Goal: Task Accomplishment & Management: Manage account settings

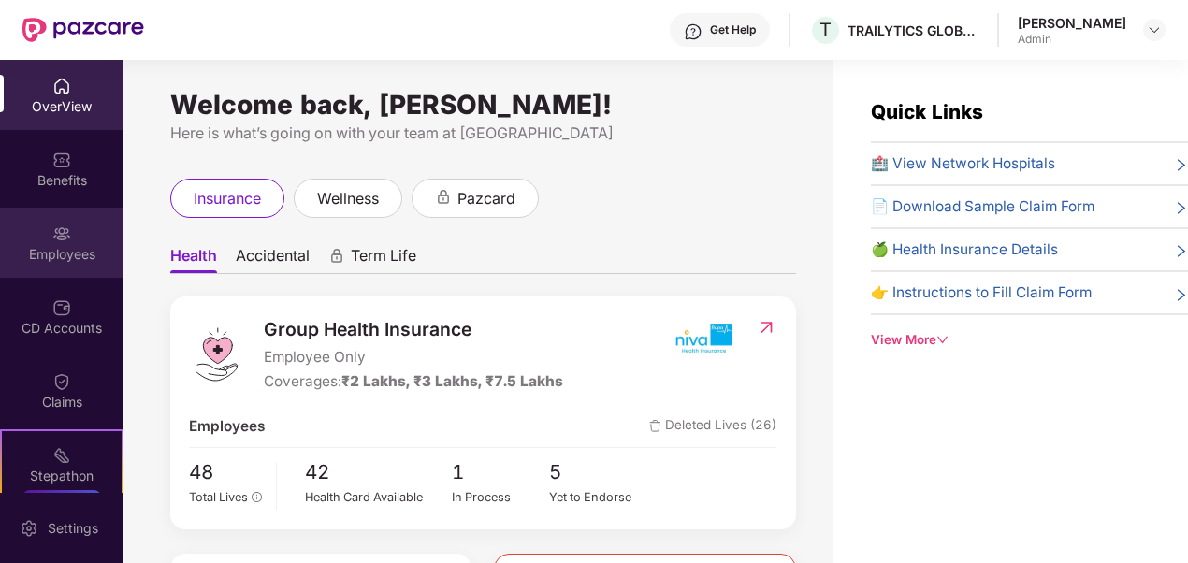
click at [66, 247] on div "Employees" at bounding box center [61, 254] width 123 height 19
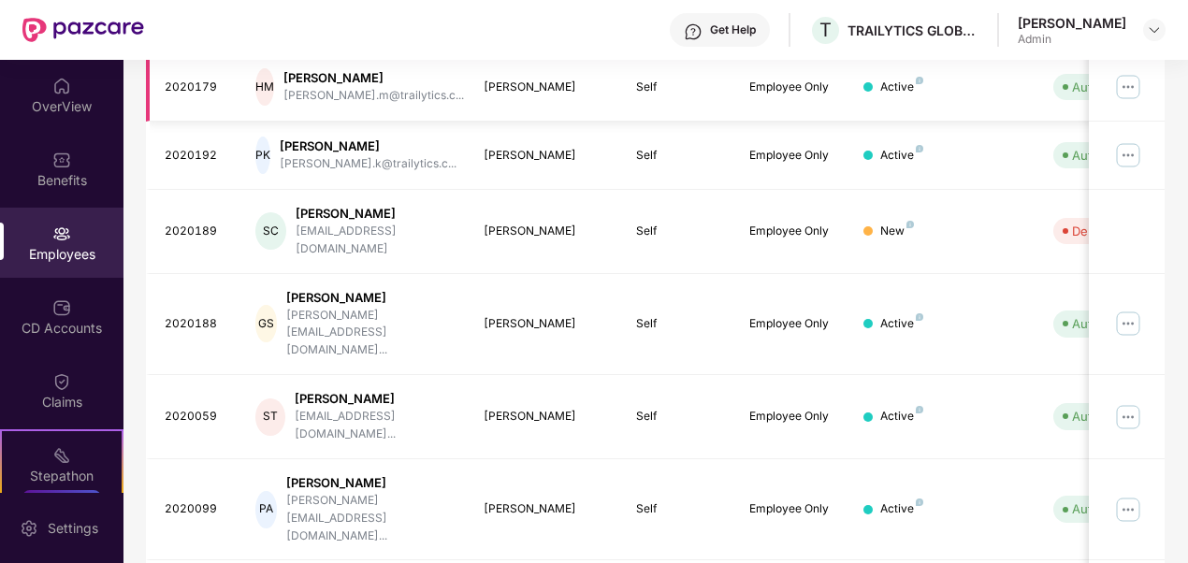
scroll to position [582, 0]
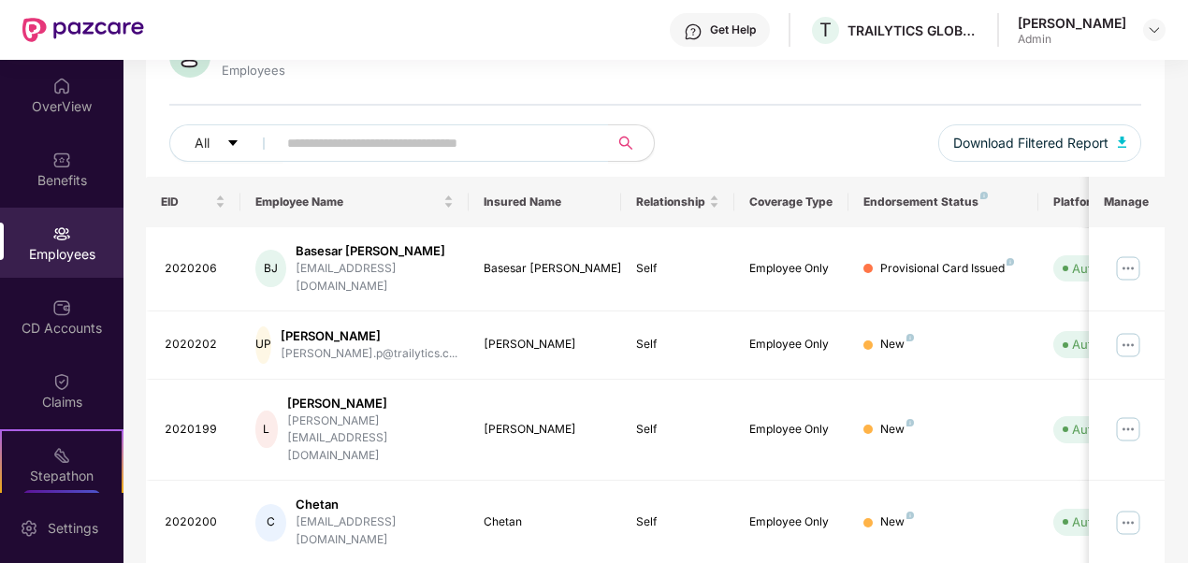
scroll to position [0, 0]
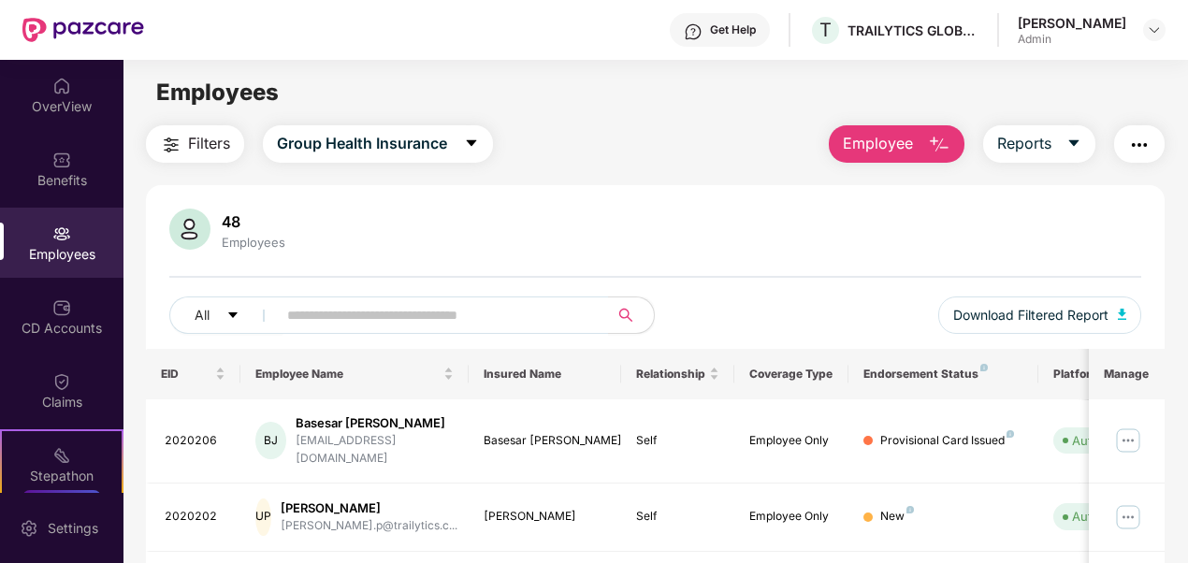
click at [937, 151] on img "button" at bounding box center [939, 145] width 22 height 22
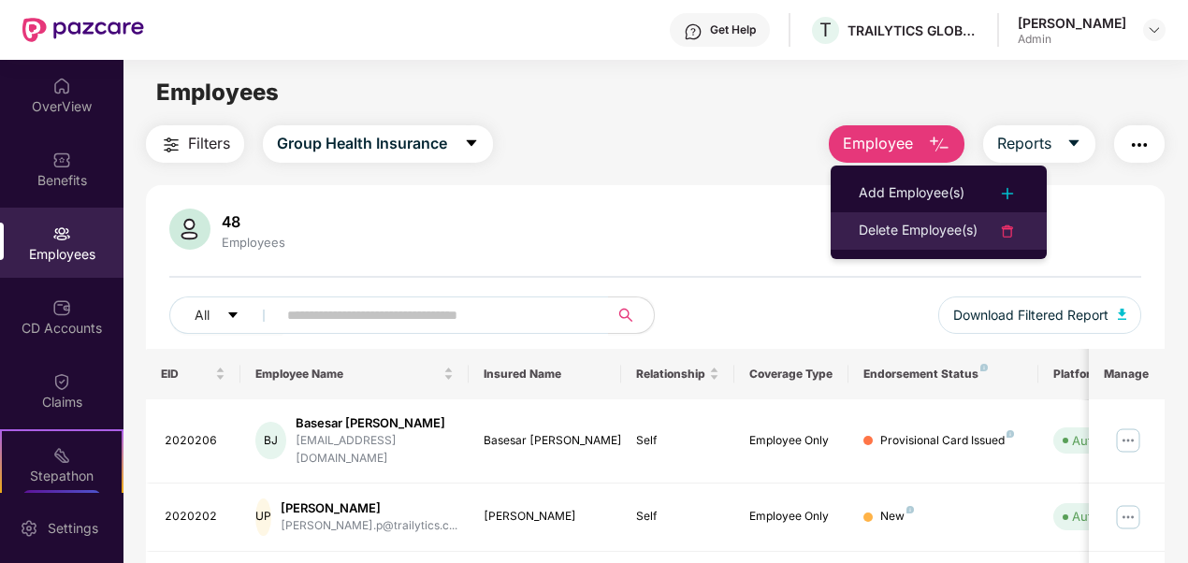
click at [886, 226] on div "Delete Employee(s)" at bounding box center [917, 231] width 119 height 22
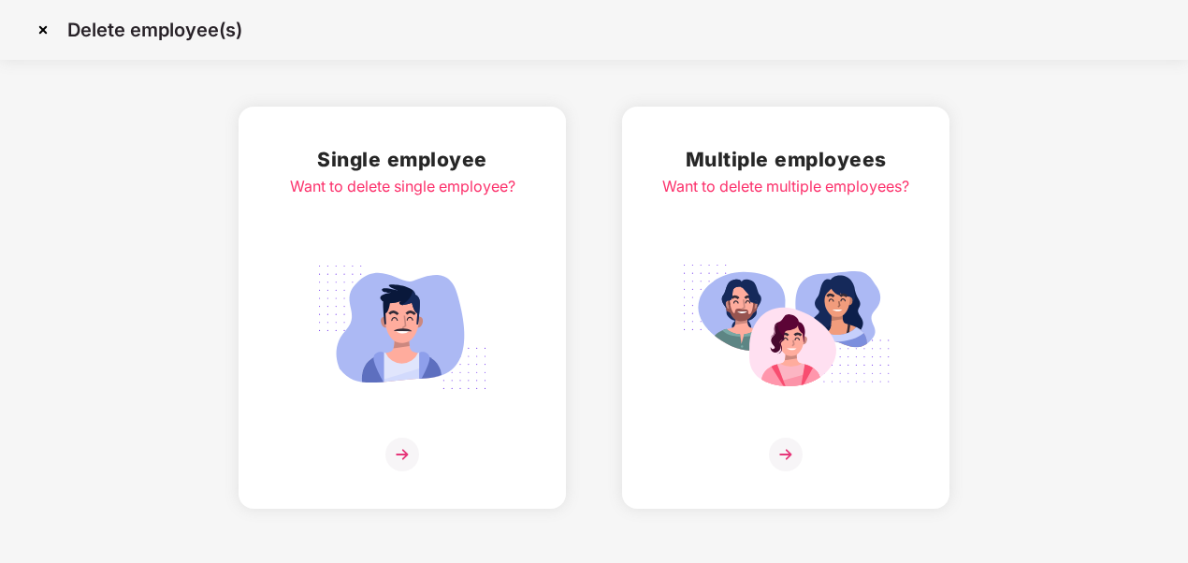
click at [435, 229] on div "Single employee Want to delete single employee?" at bounding box center [402, 307] width 225 height 327
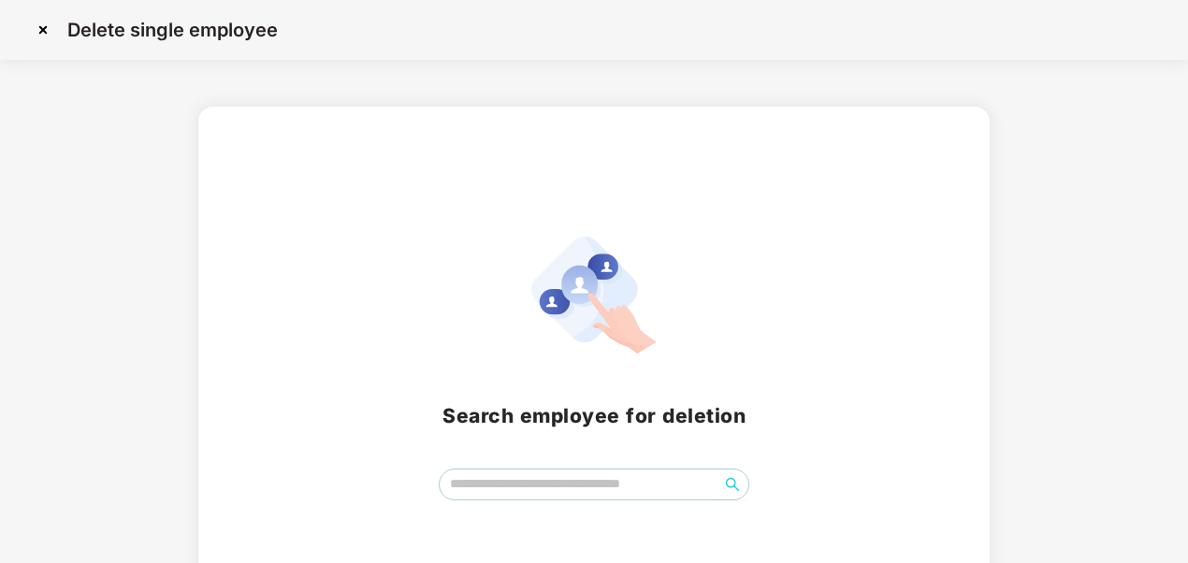
scroll to position [67, 0]
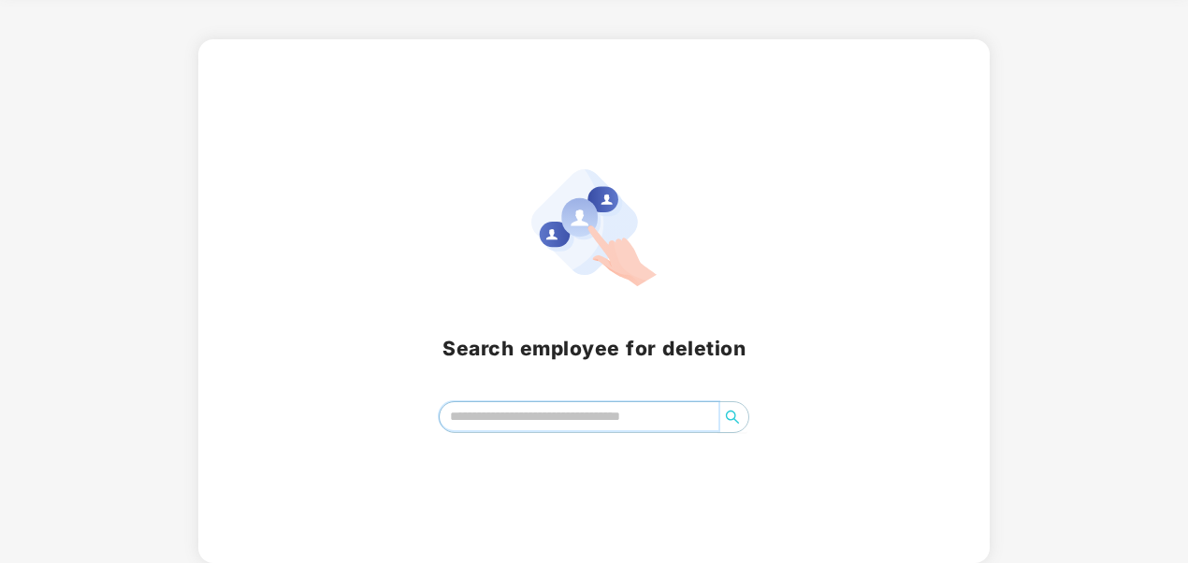
click at [550, 413] on input "search" at bounding box center [579, 416] width 280 height 28
type input "*"
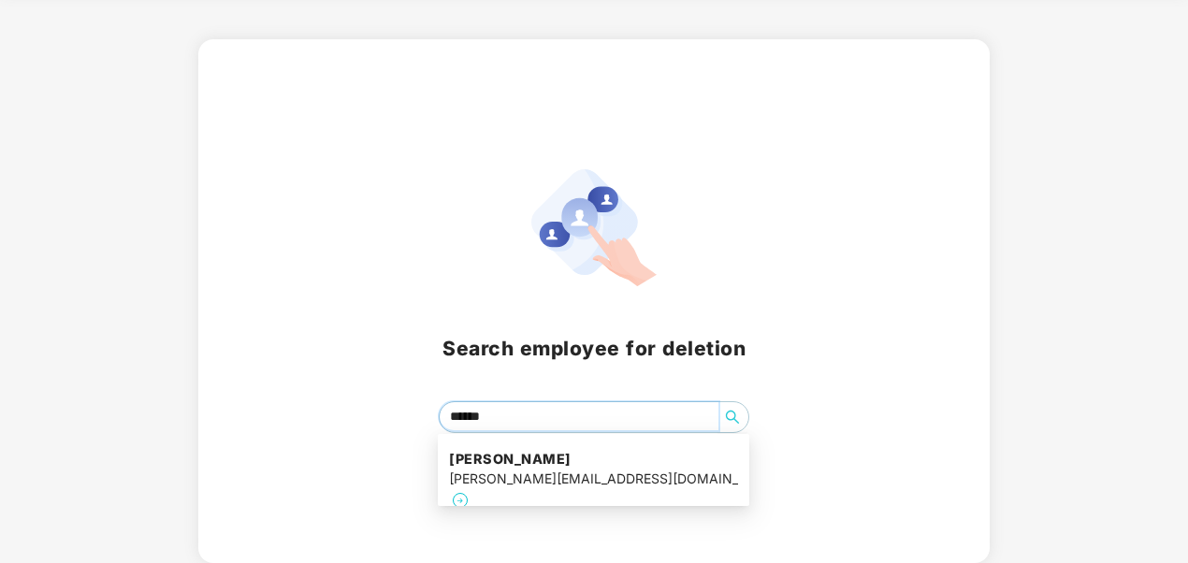
type input "*******"
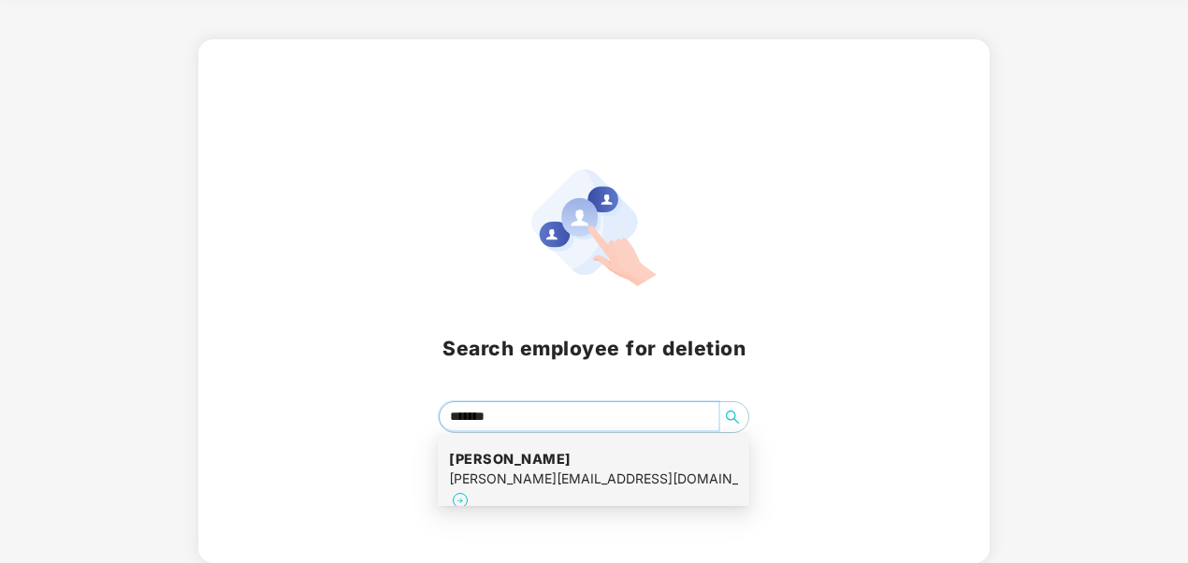
click at [522, 475] on div "utkarsh.p@trailytics.com" at bounding box center [593, 478] width 289 height 21
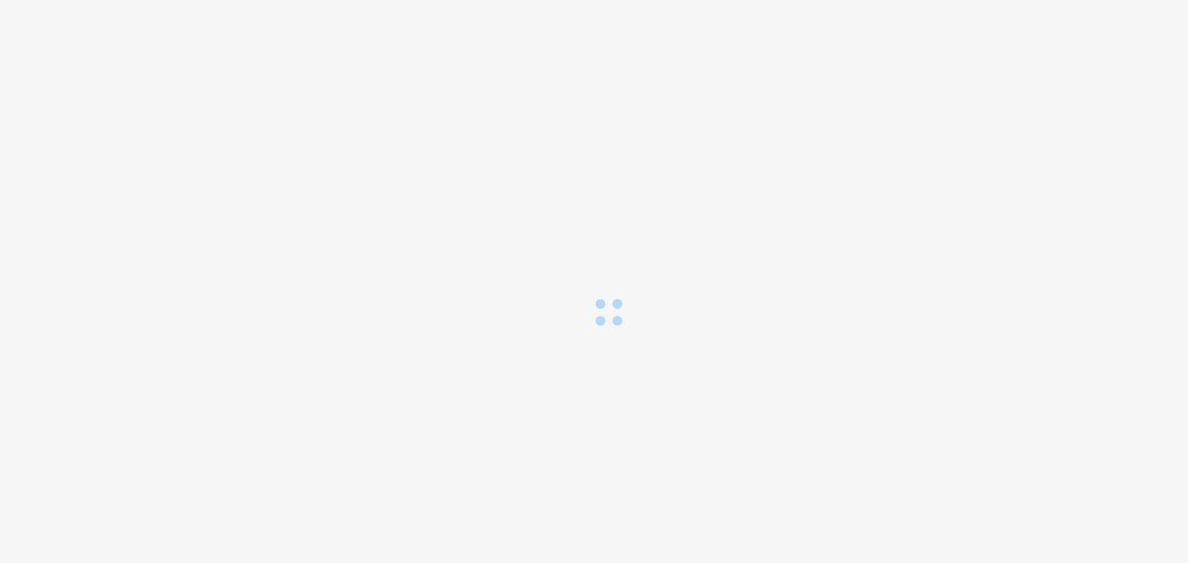
scroll to position [0, 0]
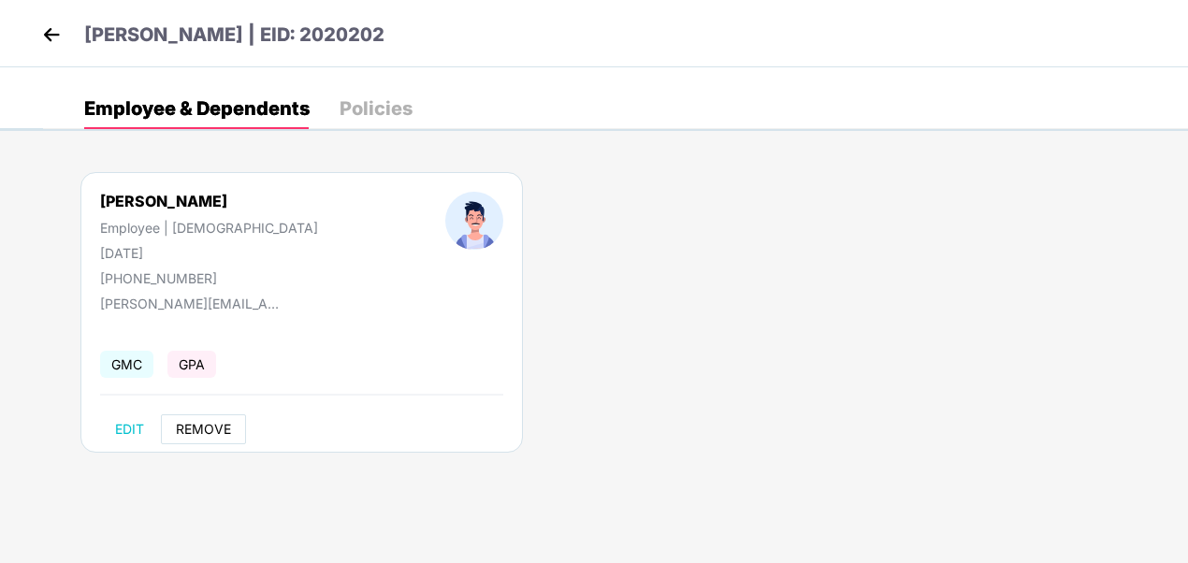
click at [197, 437] on button "REMOVE" at bounding box center [203, 429] width 85 height 30
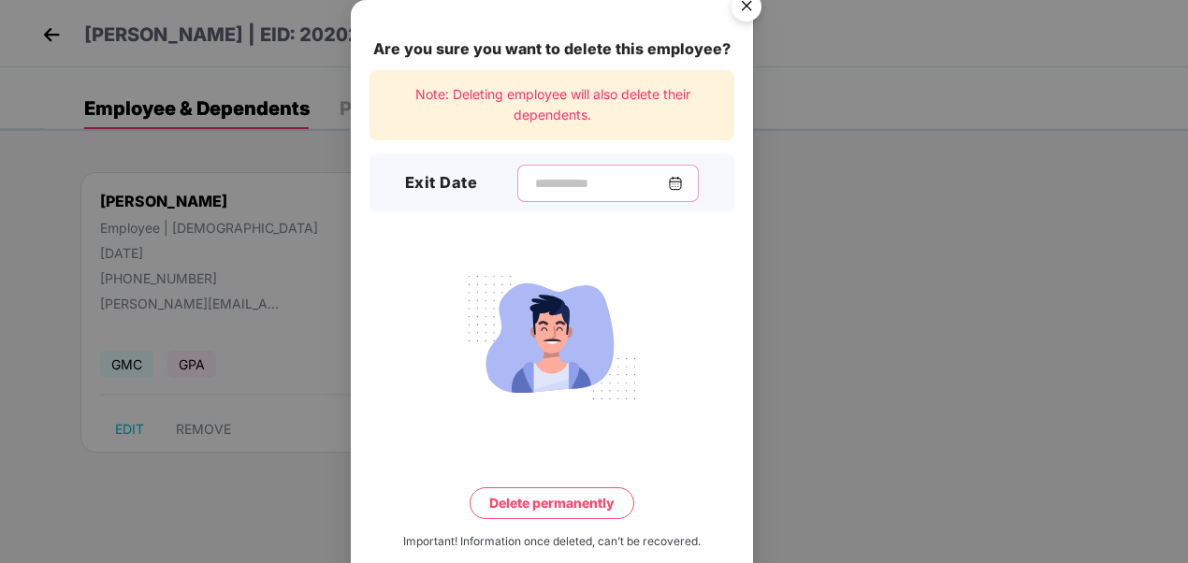
click at [537, 182] on input at bounding box center [600, 184] width 135 height 20
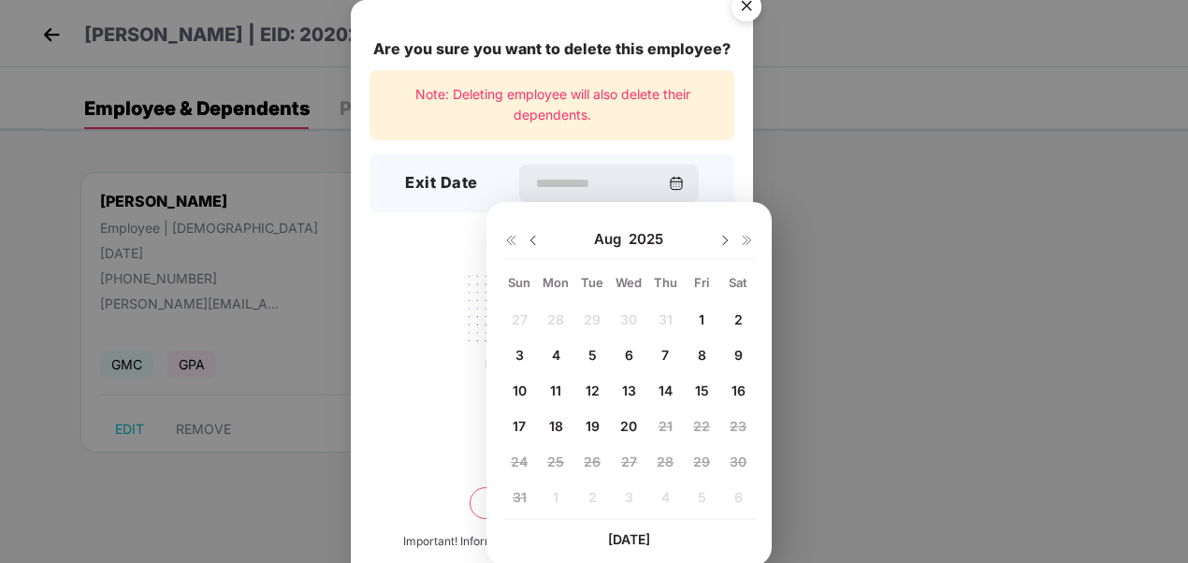
click at [636, 424] on span "20" at bounding box center [628, 426] width 17 height 16
type input "**********"
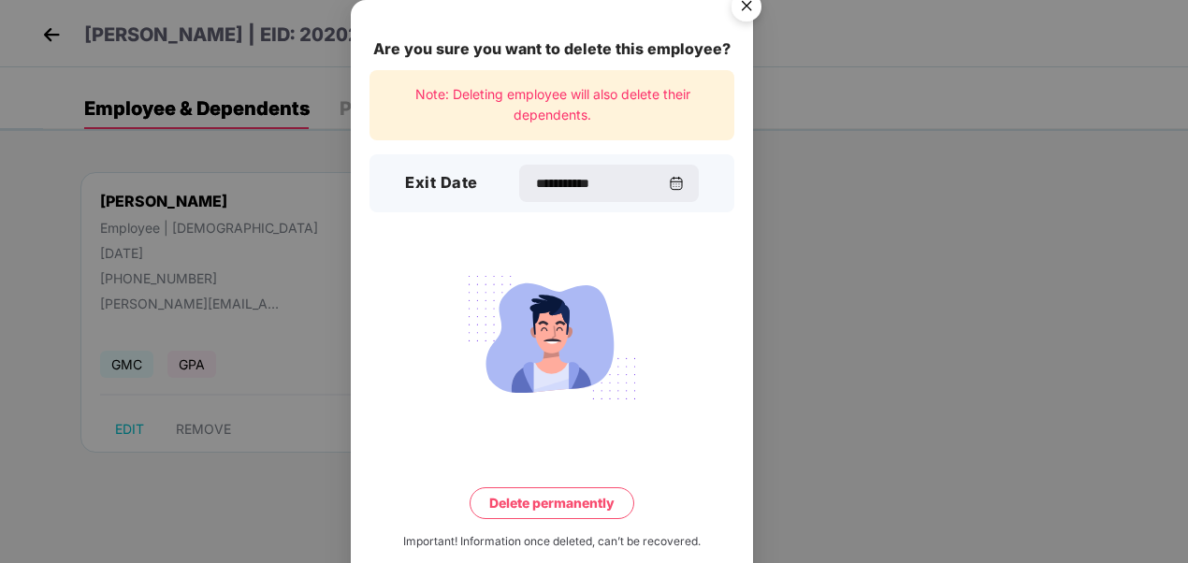
click at [554, 496] on button "Delete permanently" at bounding box center [551, 503] width 165 height 32
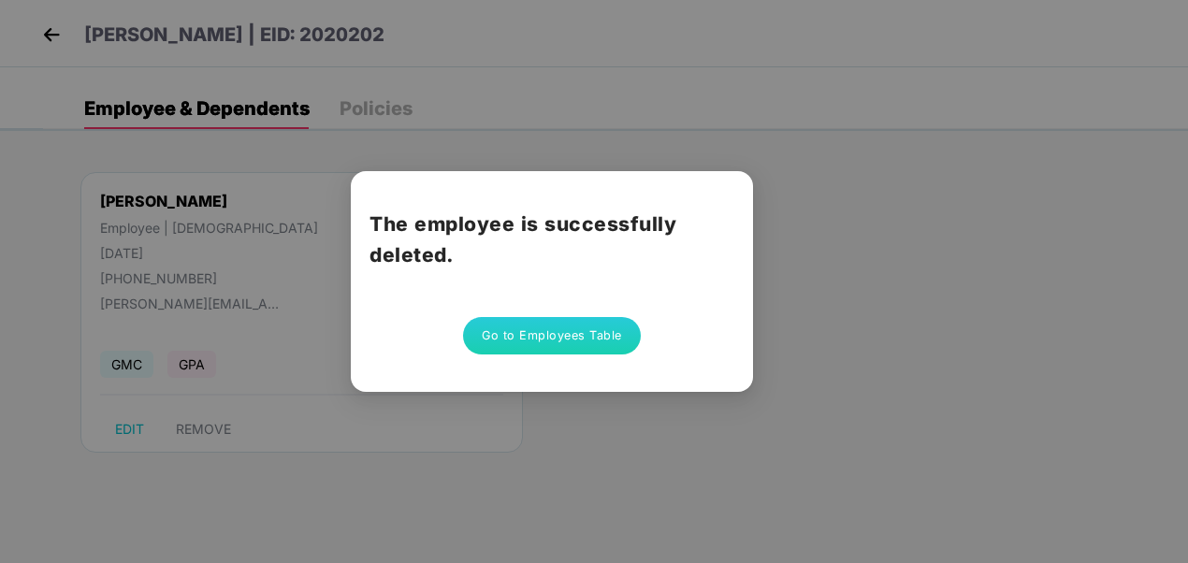
click at [582, 335] on button "Go to Employees Table" at bounding box center [552, 335] width 178 height 37
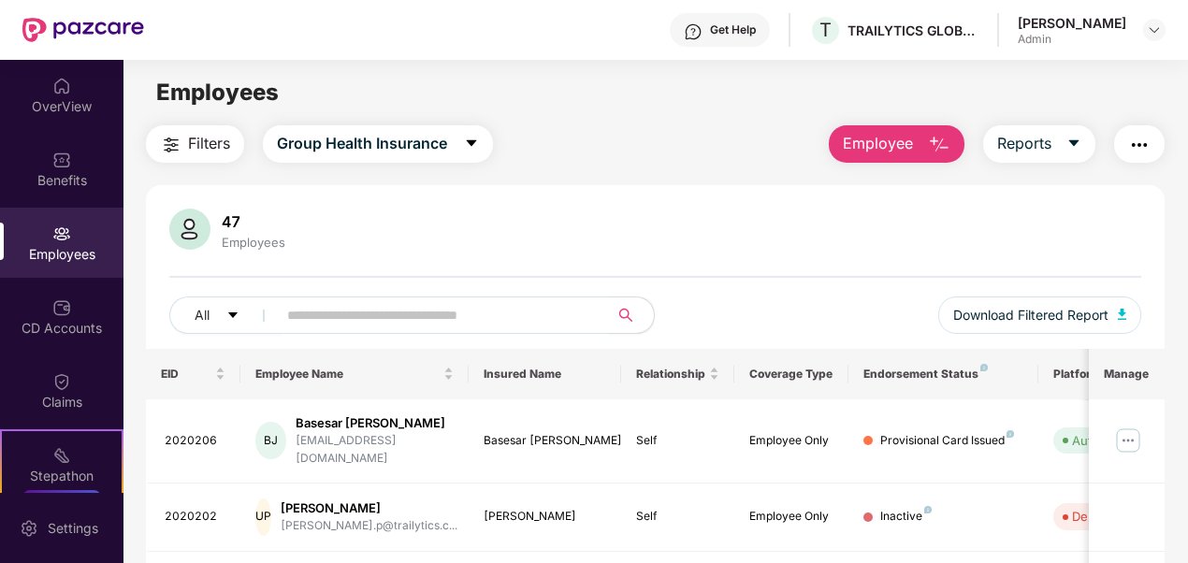
click at [936, 149] on img "button" at bounding box center [939, 145] width 22 height 22
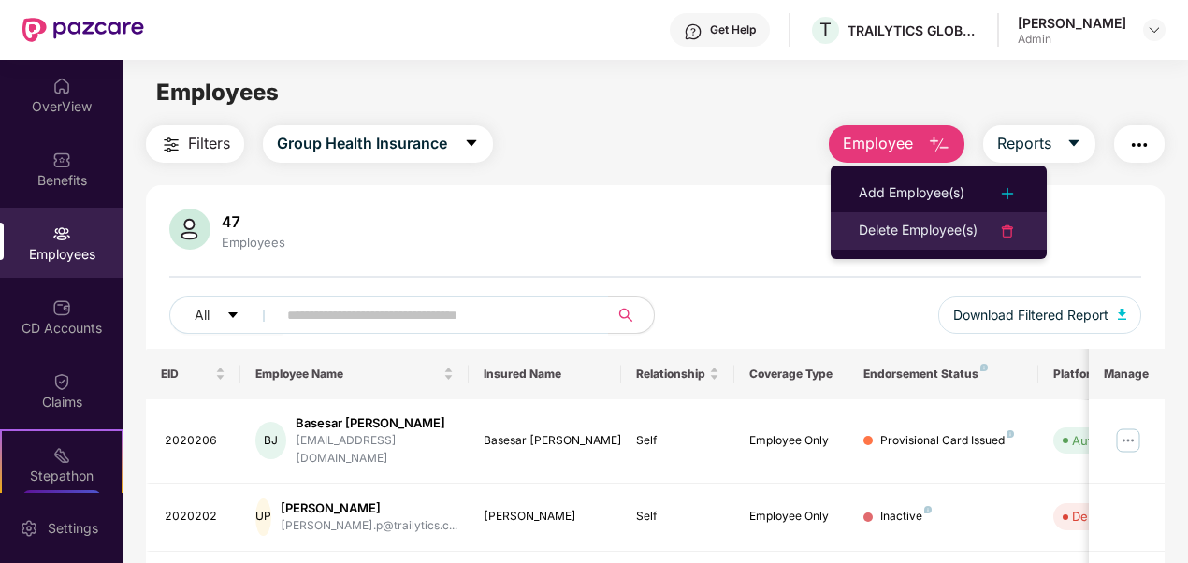
click at [896, 225] on div "Delete Employee(s)" at bounding box center [917, 231] width 119 height 22
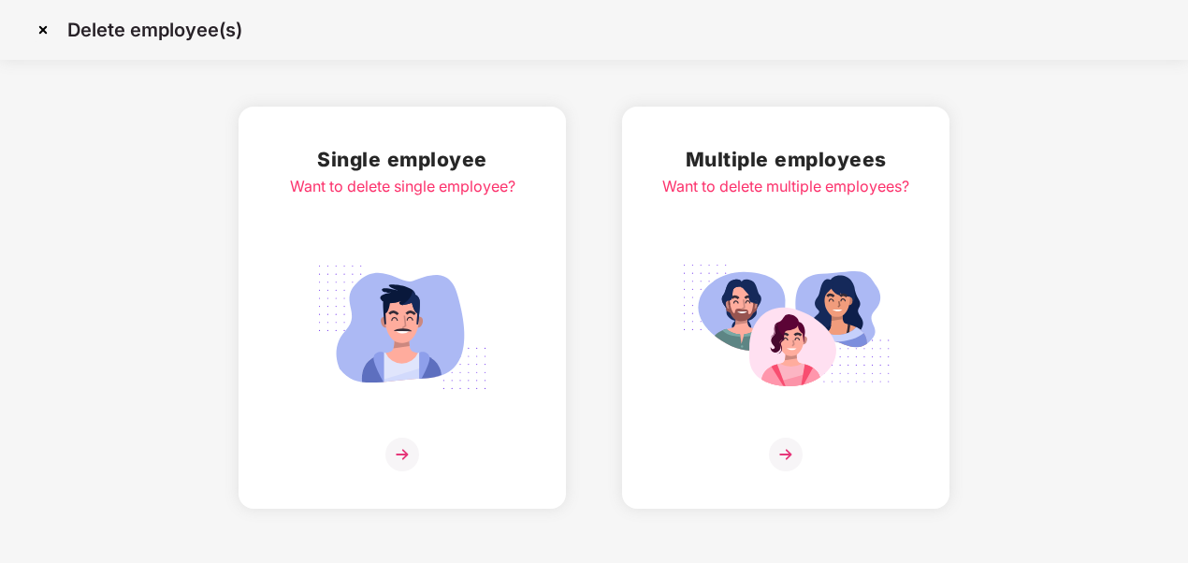
click at [441, 254] on img at bounding box center [401, 327] width 209 height 146
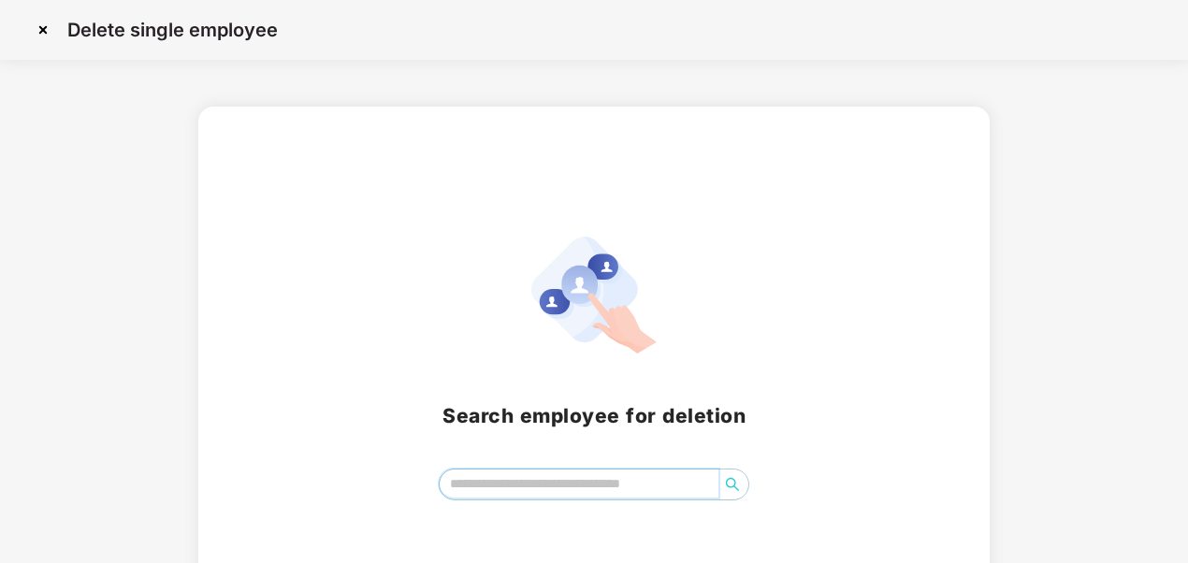
click at [534, 484] on input "search" at bounding box center [579, 483] width 280 height 28
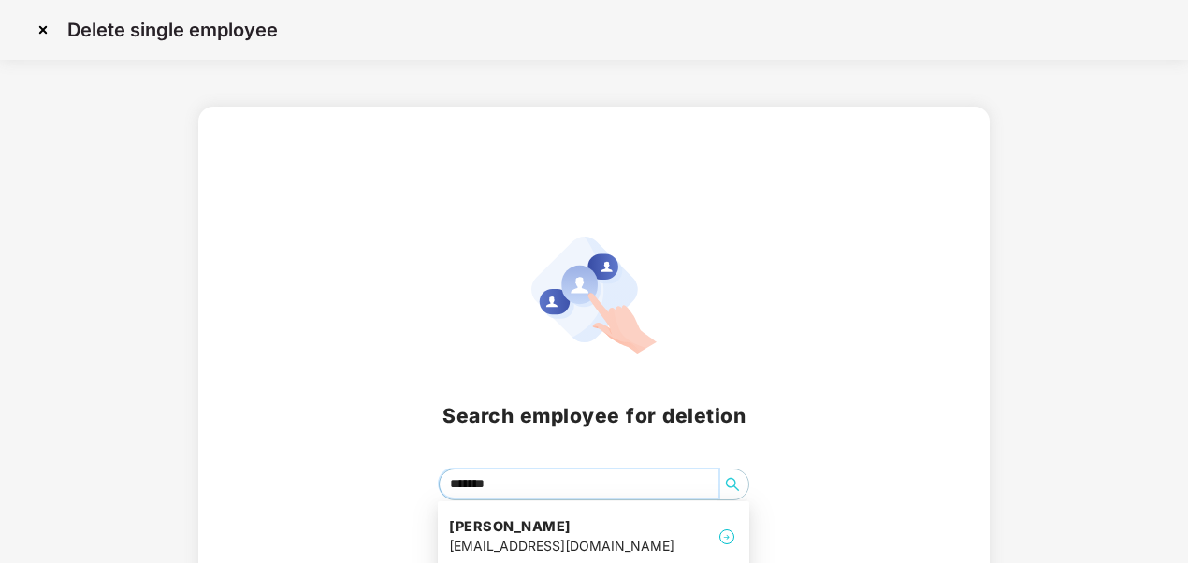
type input "********"
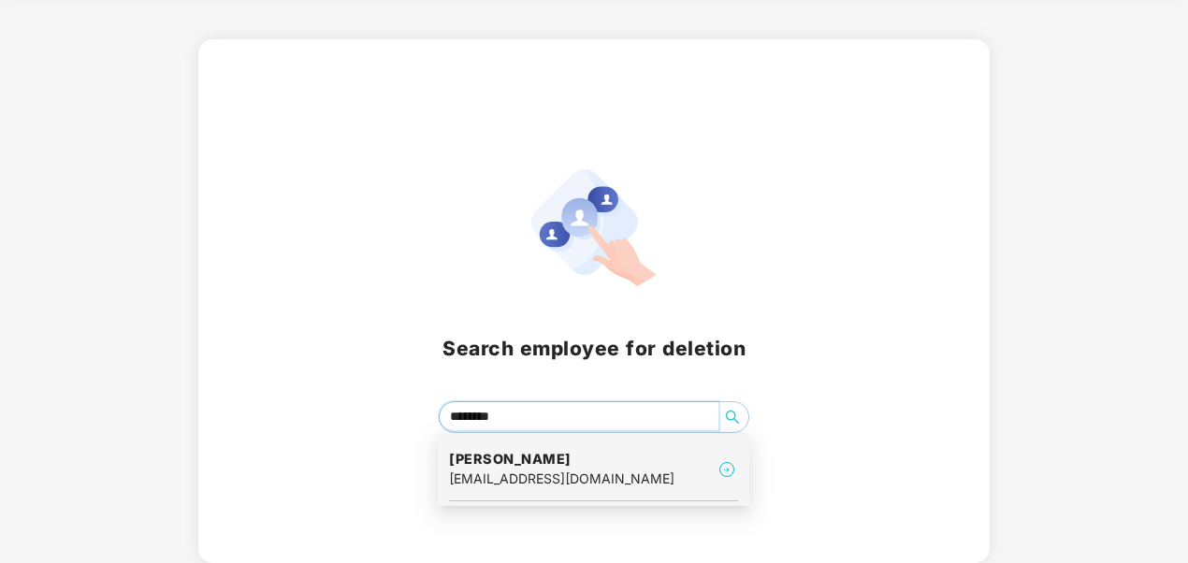
click at [519, 469] on div "priyanka.d@trailytics.com" at bounding box center [561, 478] width 225 height 21
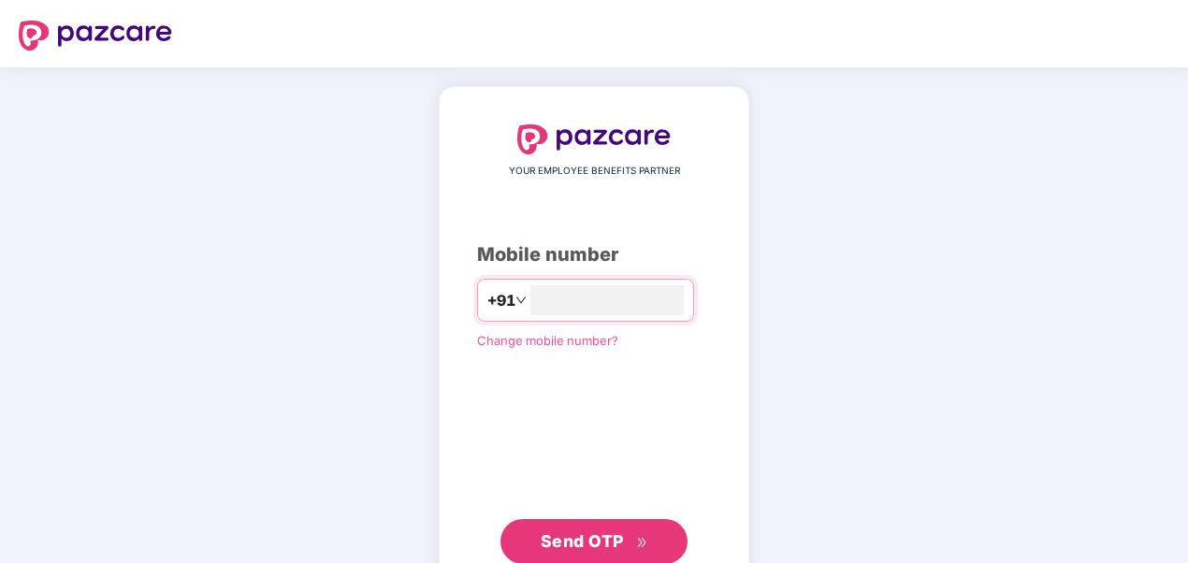
type input "**********"
click at [555, 539] on span "Send OTP" at bounding box center [581, 539] width 83 height 20
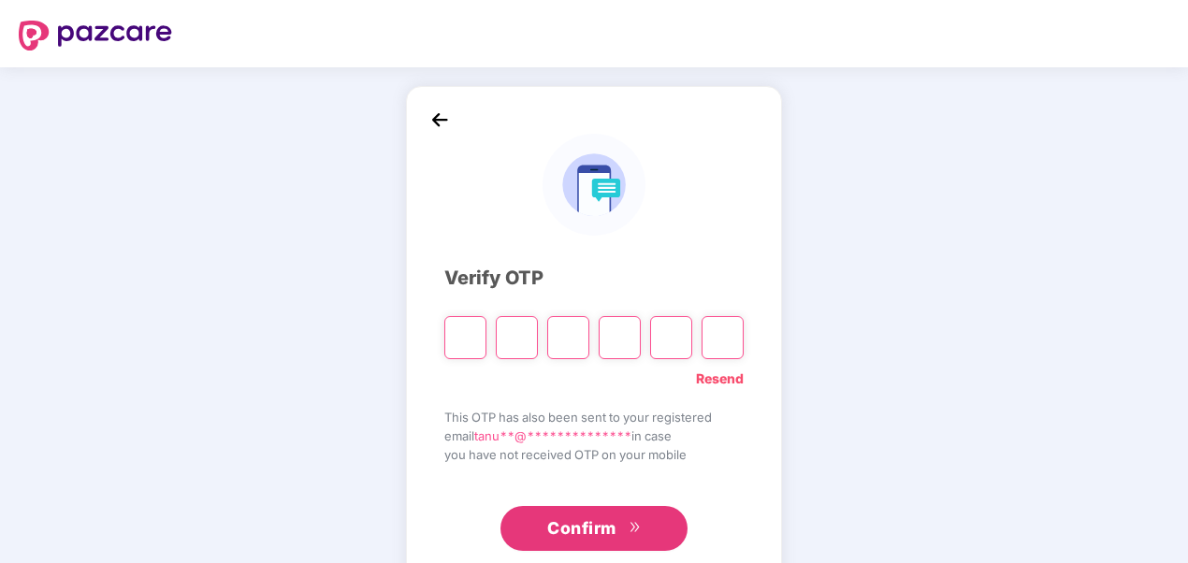
type input "*"
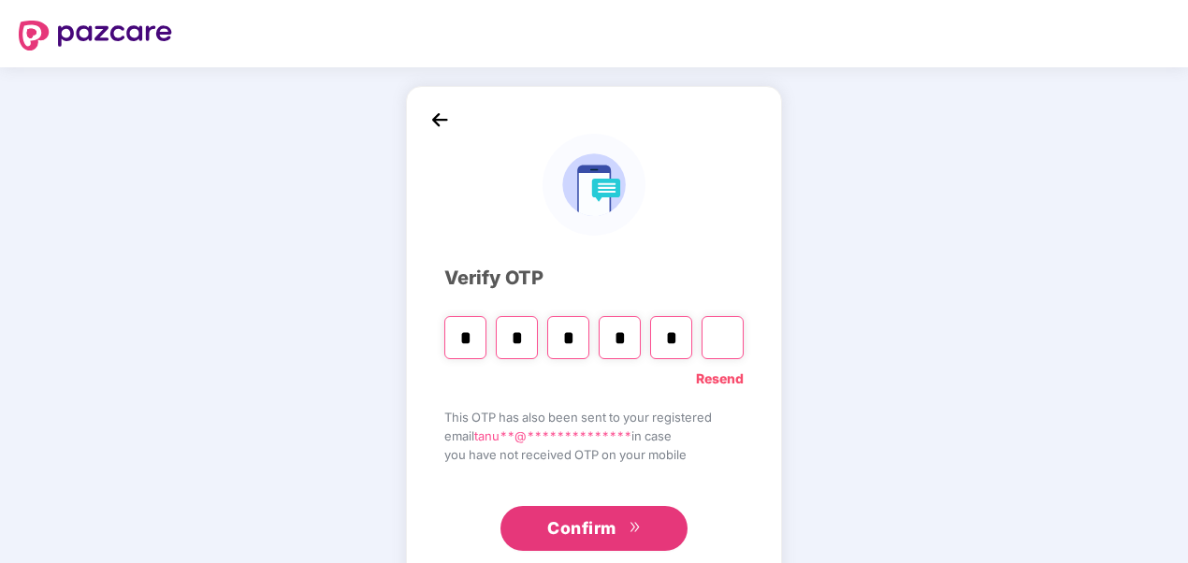
type input "*"
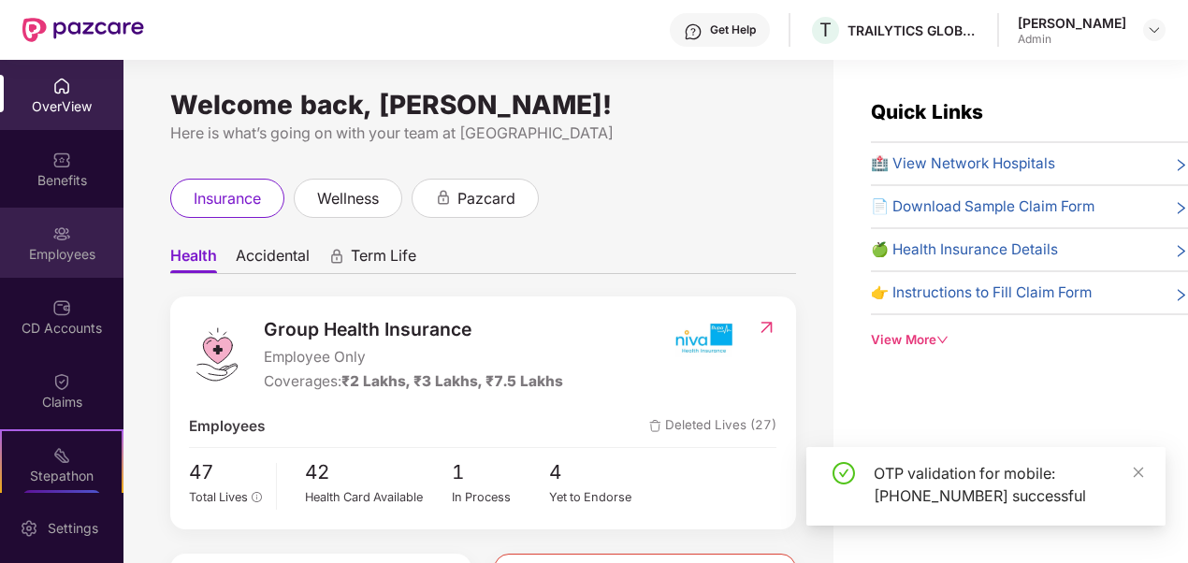
click at [73, 248] on div "Employees" at bounding box center [61, 254] width 123 height 19
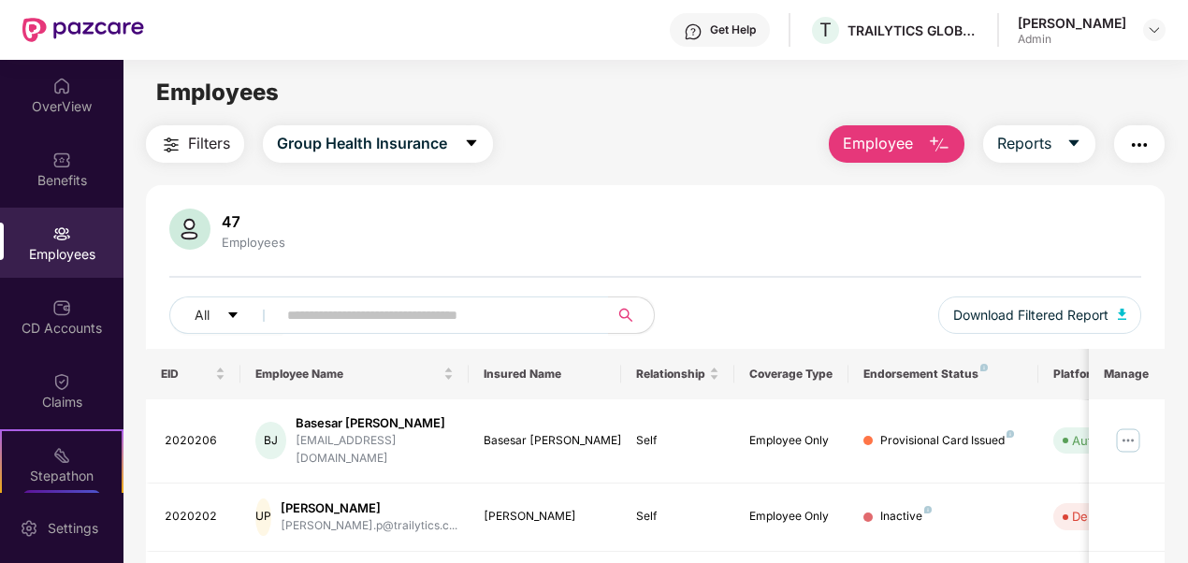
click at [916, 146] on button "Employee" at bounding box center [896, 143] width 136 height 37
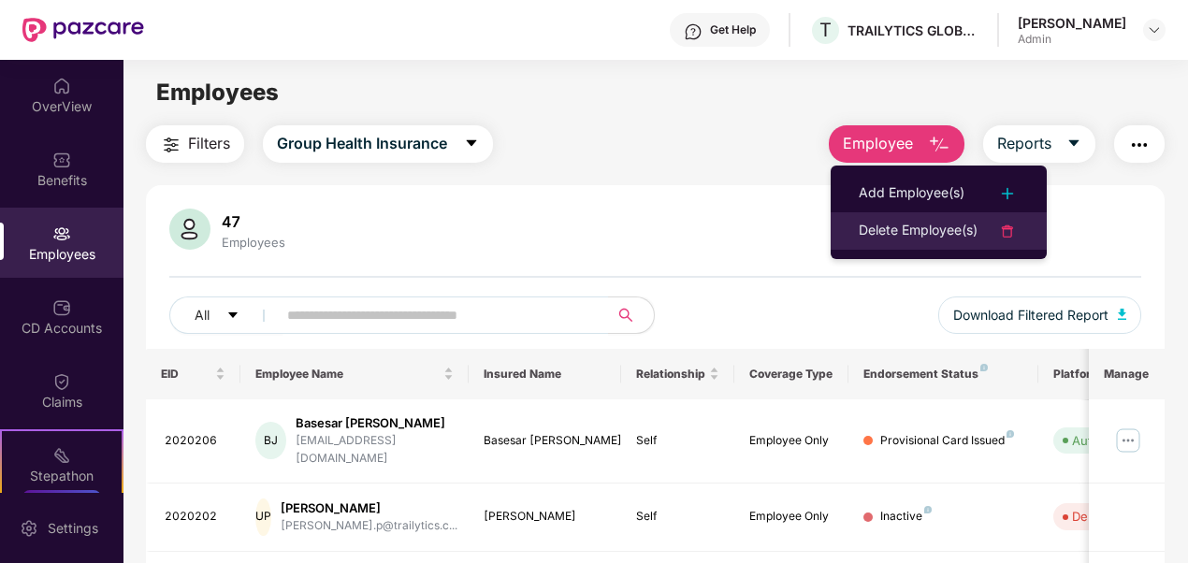
click at [894, 227] on div "Delete Employee(s)" at bounding box center [917, 231] width 119 height 22
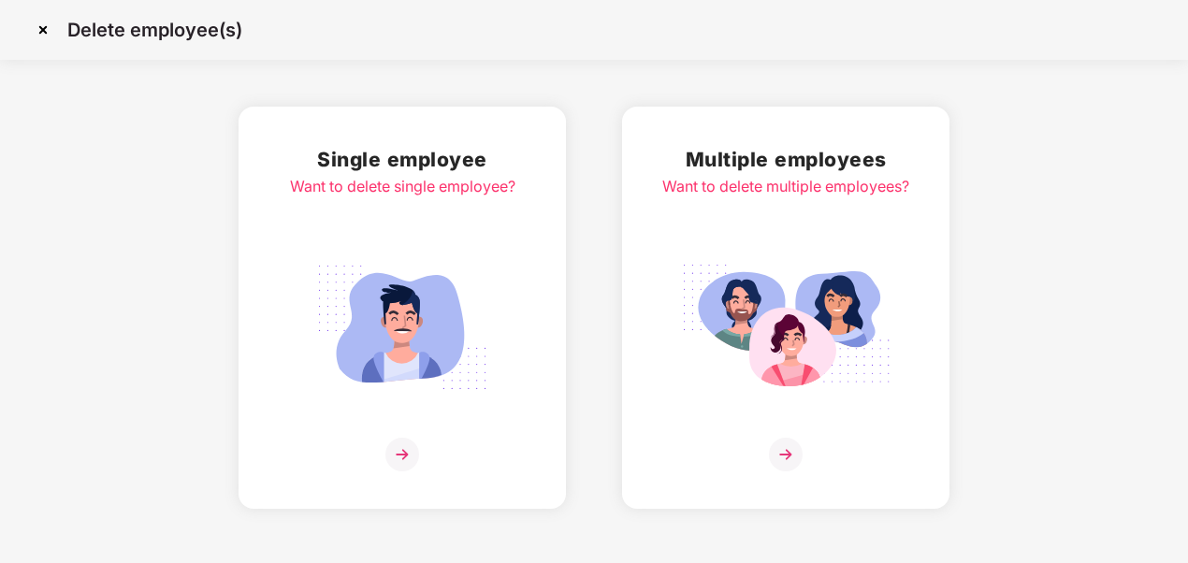
click at [396, 224] on div "Single employee Want to delete single employee?" at bounding box center [402, 307] width 225 height 327
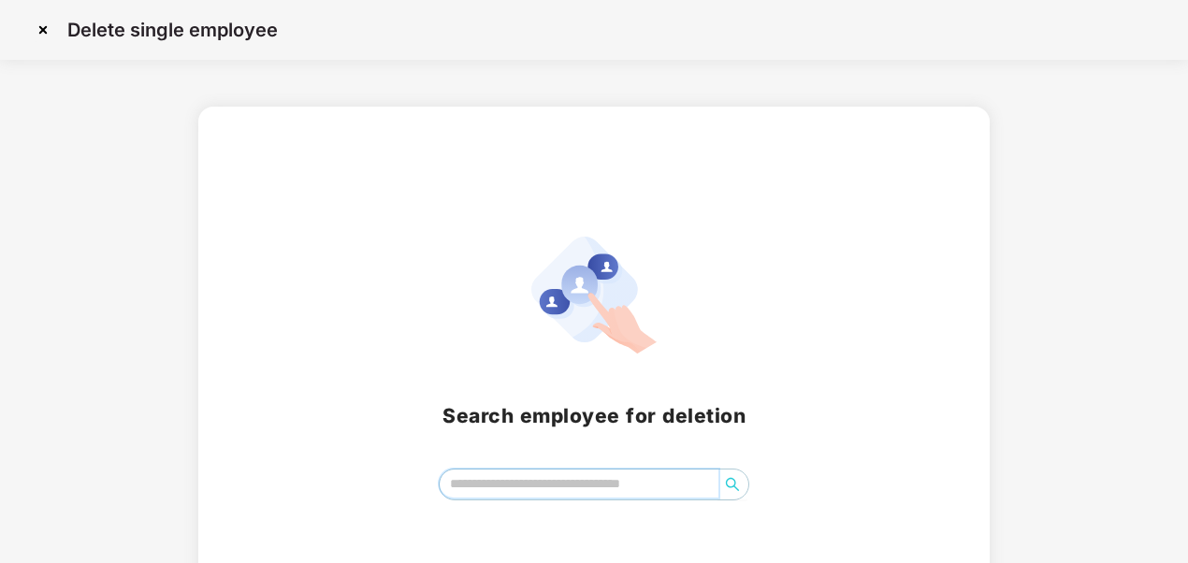
click at [561, 482] on input "search" at bounding box center [579, 483] width 280 height 28
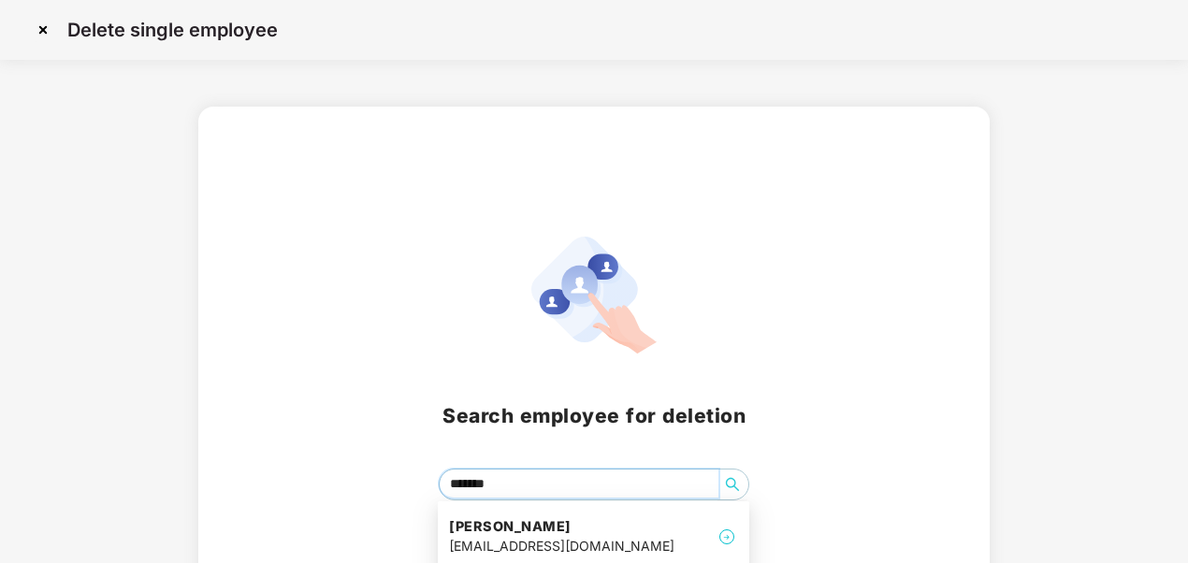
type input "********"
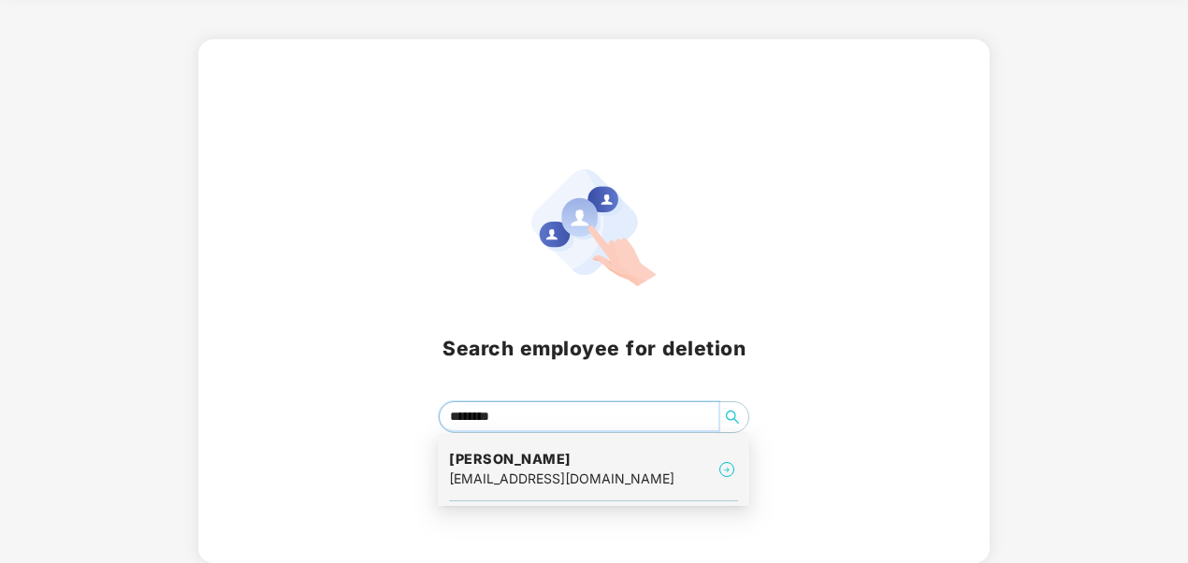
click at [525, 473] on div "priyanka.d@trailytics.com" at bounding box center [561, 478] width 225 height 21
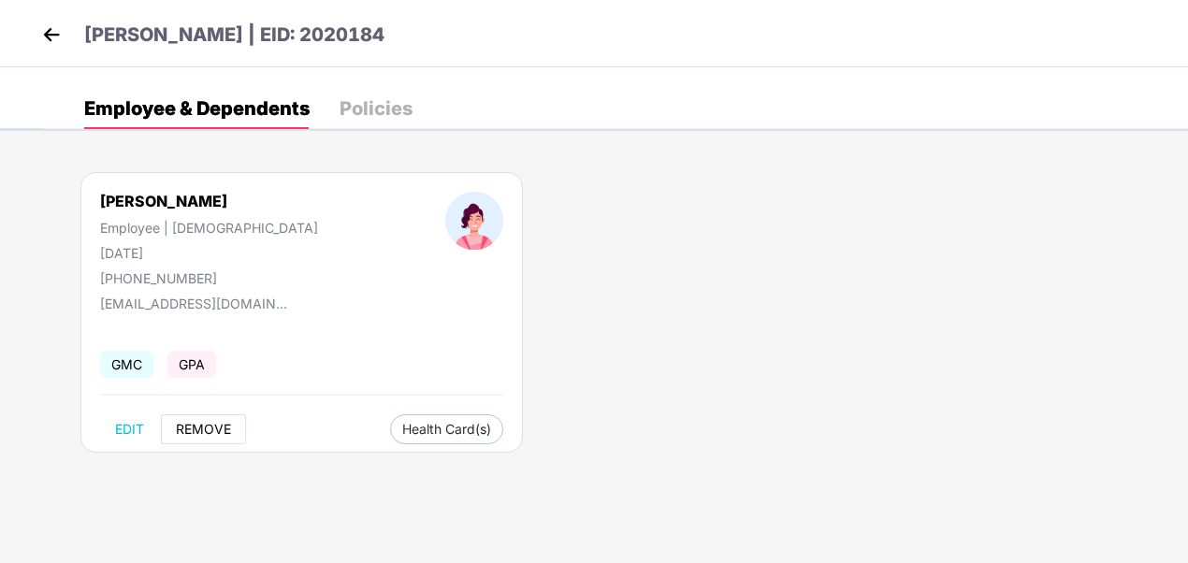
click at [207, 423] on span "REMOVE" at bounding box center [203, 429] width 55 height 15
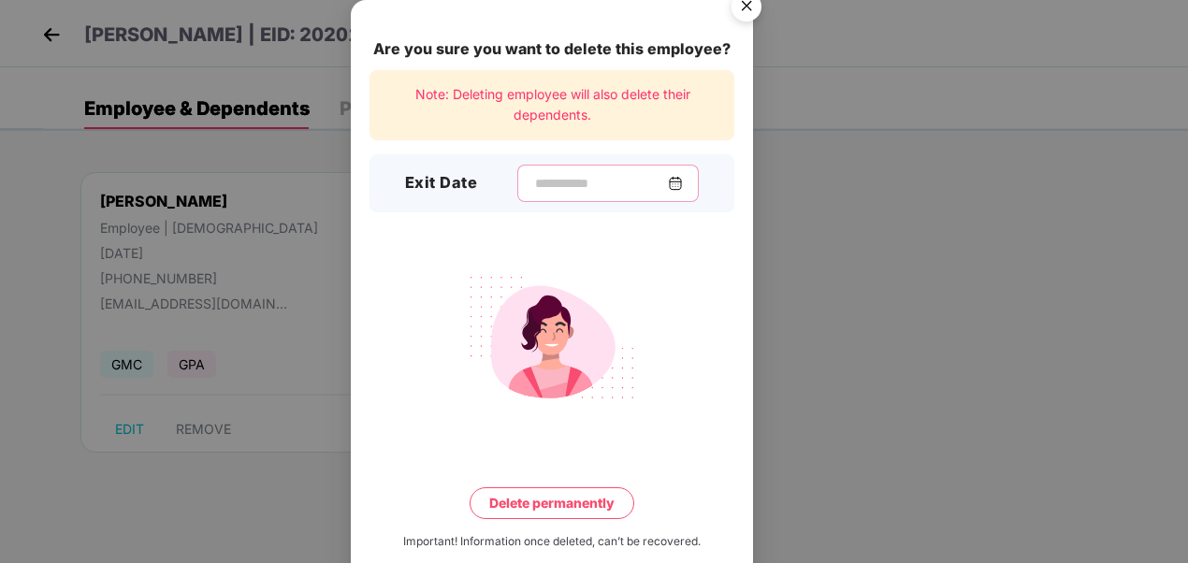
click at [540, 184] on input at bounding box center [600, 184] width 135 height 20
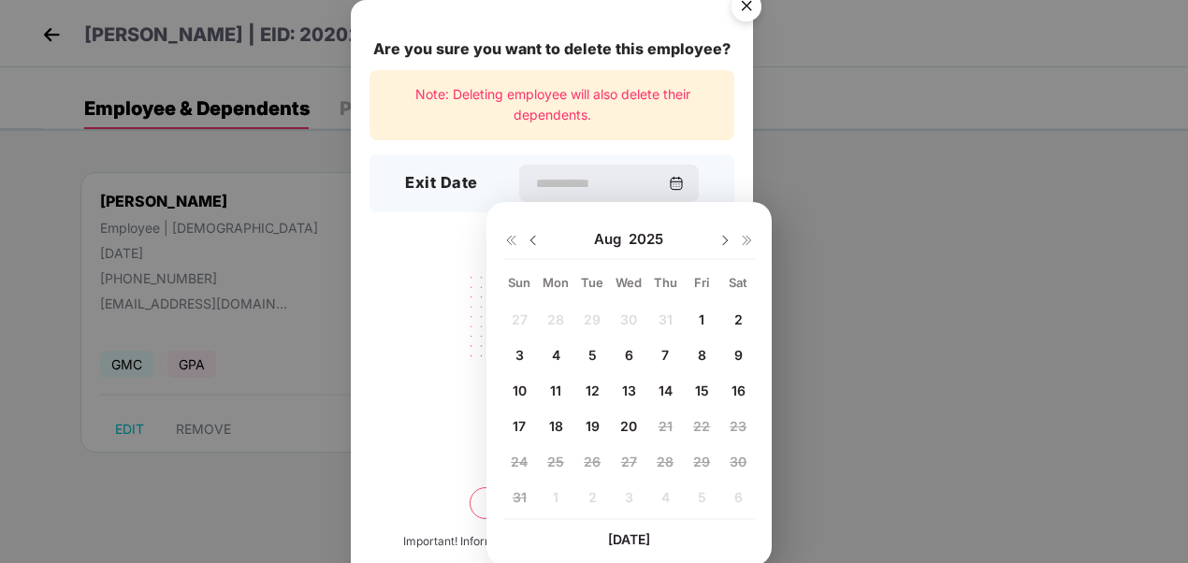
click at [624, 423] on span "20" at bounding box center [628, 426] width 17 height 16
type input "**********"
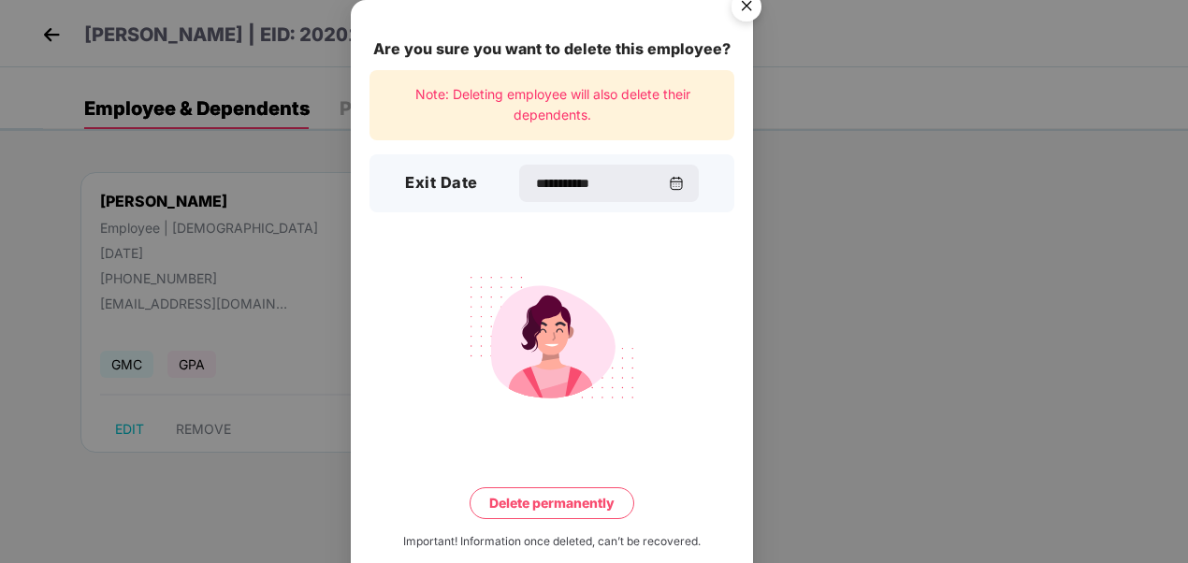
click at [572, 505] on button "Delete permanently" at bounding box center [551, 503] width 165 height 32
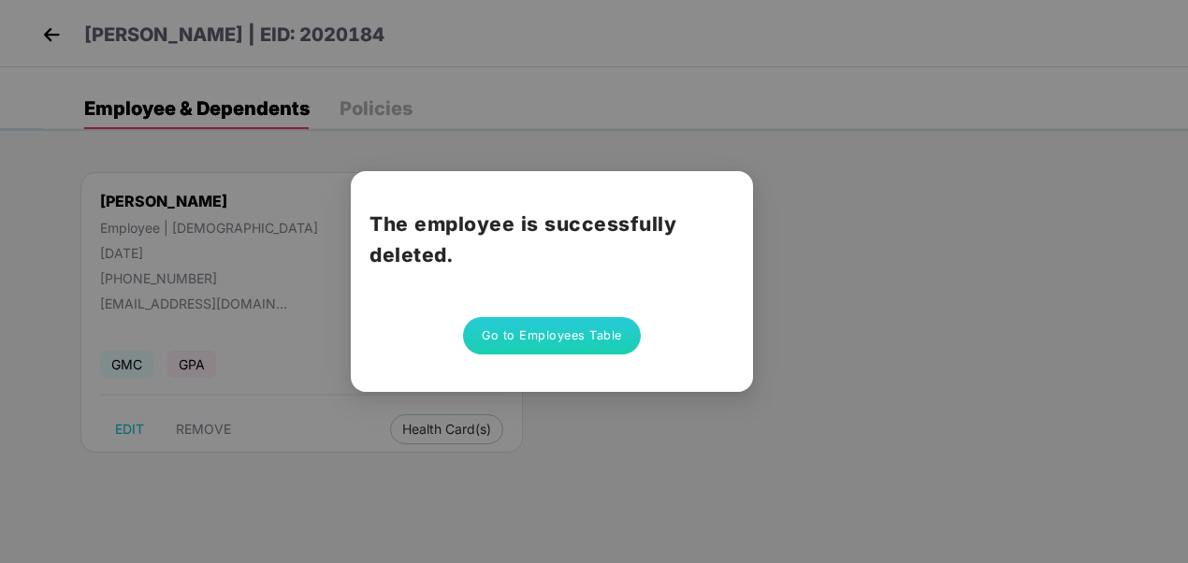
click at [549, 335] on button "Go to Employees Table" at bounding box center [552, 335] width 178 height 37
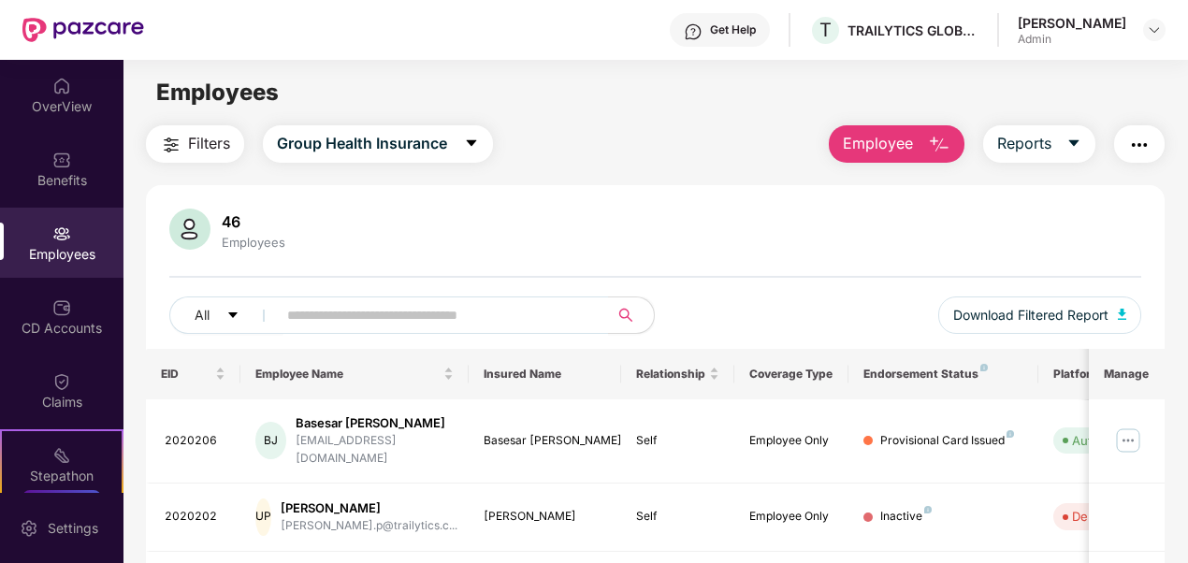
click at [896, 146] on span "Employee" at bounding box center [878, 143] width 70 height 23
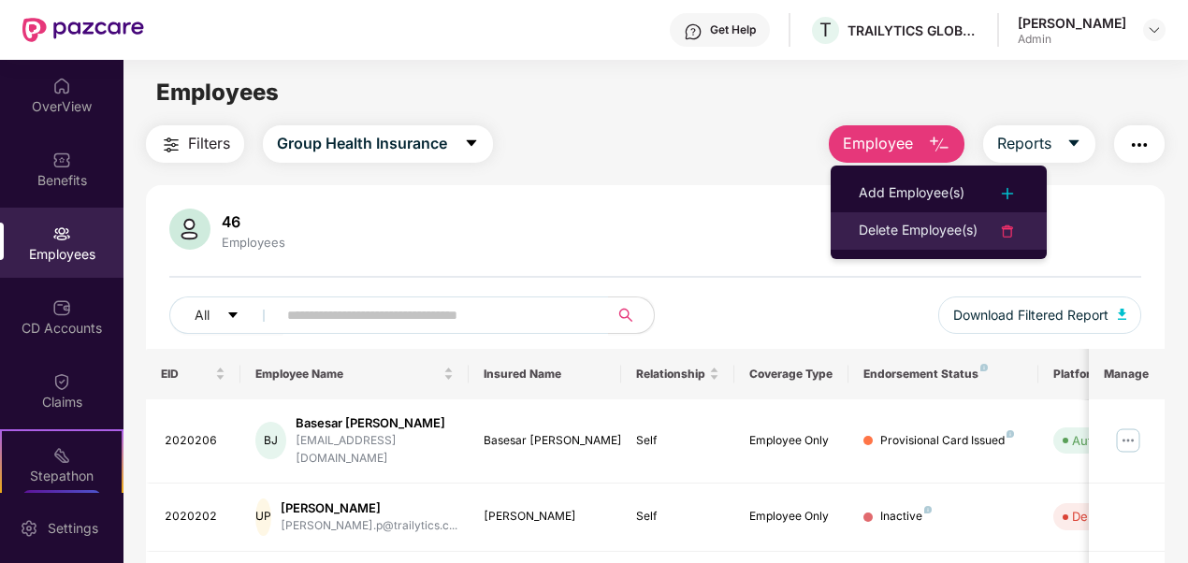
click at [877, 230] on div "Delete Employee(s)" at bounding box center [917, 231] width 119 height 22
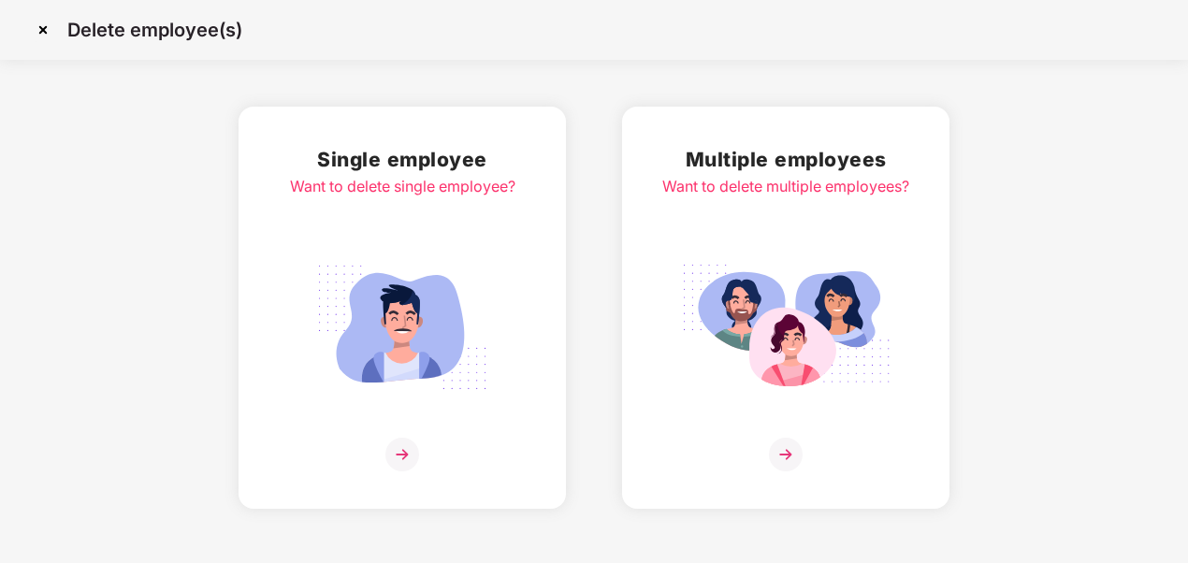
click at [382, 273] on img at bounding box center [401, 327] width 209 height 146
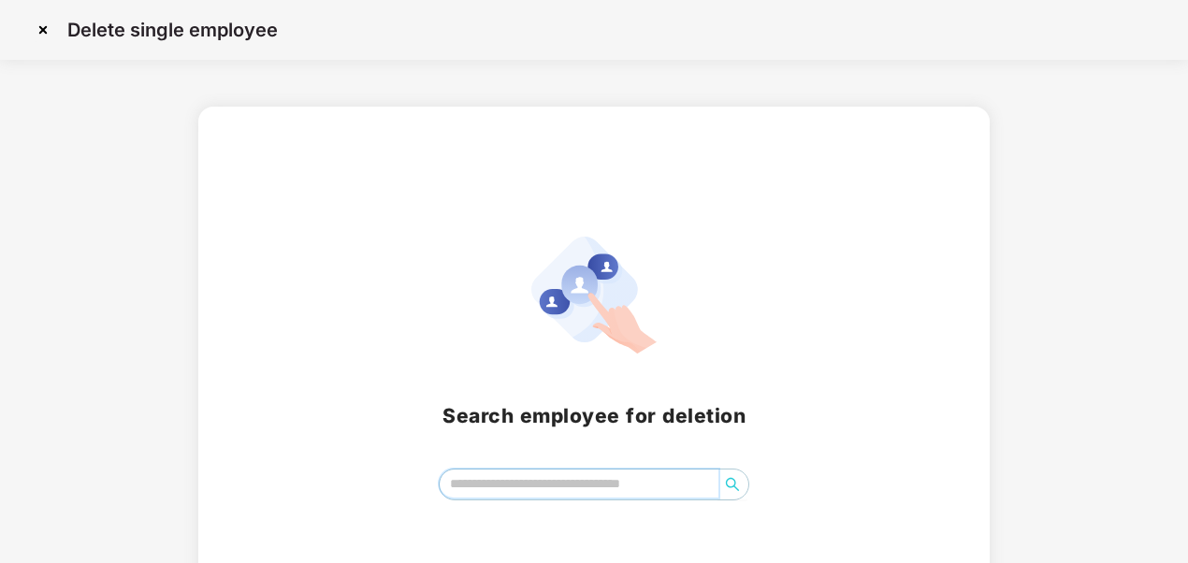
click at [537, 481] on input "search" at bounding box center [579, 483] width 280 height 28
type input "*"
click at [458, 480] on input "********" at bounding box center [579, 483] width 280 height 28
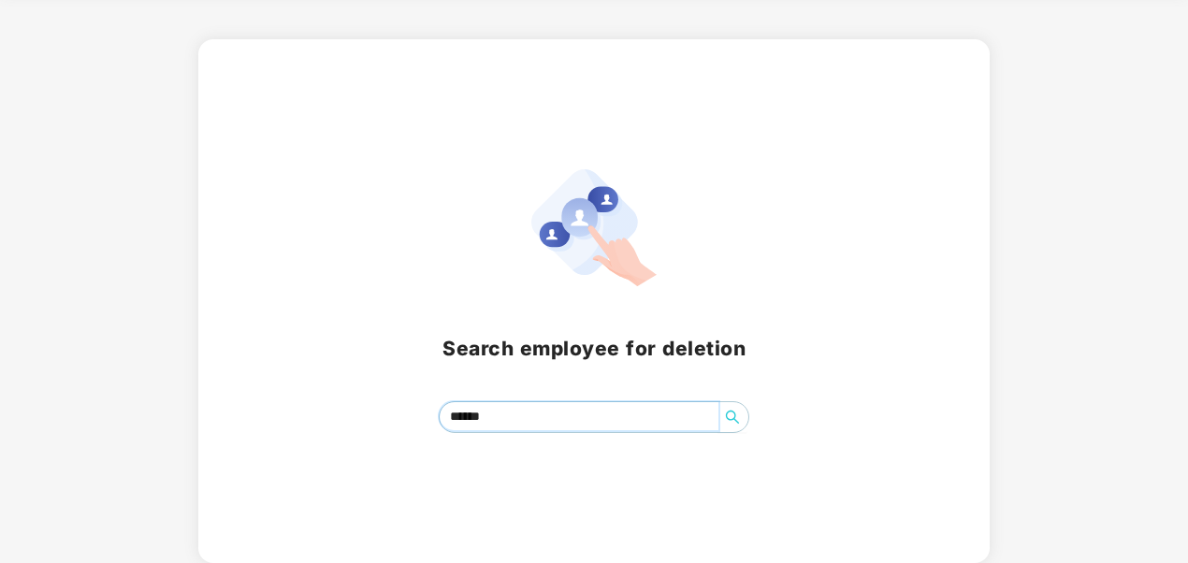
click at [511, 419] on input "******" at bounding box center [579, 416] width 280 height 28
click at [449, 413] on input "**********" at bounding box center [579, 416] width 280 height 28
type input "**********"
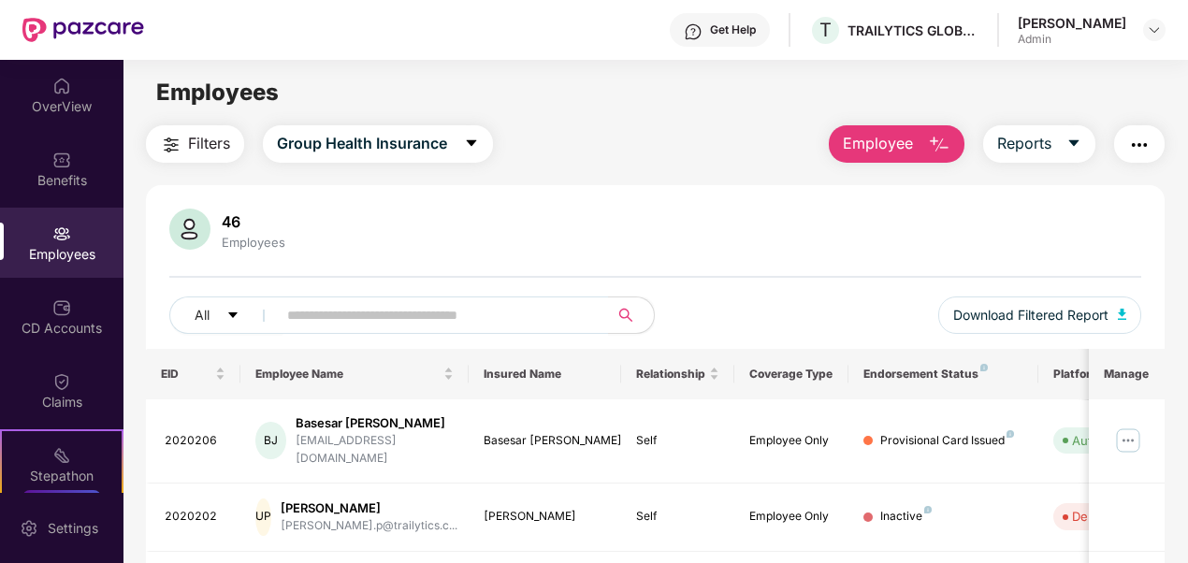
click at [908, 154] on span "Employee" at bounding box center [878, 143] width 70 height 23
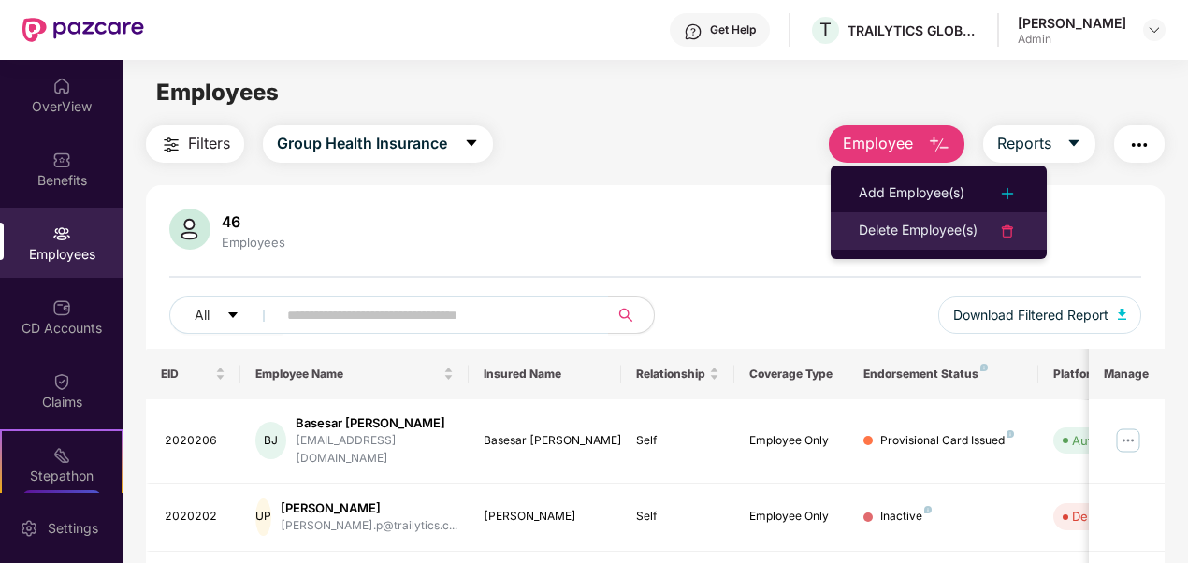
click at [900, 228] on div "Delete Employee(s)" at bounding box center [917, 231] width 119 height 22
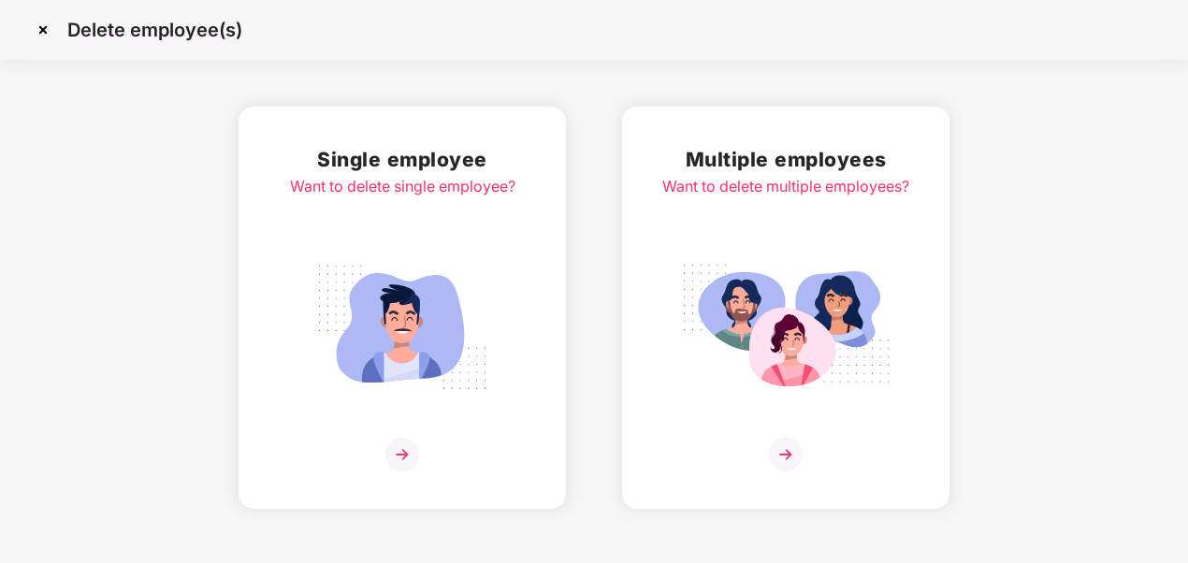
click at [380, 238] on div "Single employee Want to delete single employee?" at bounding box center [402, 307] width 225 height 327
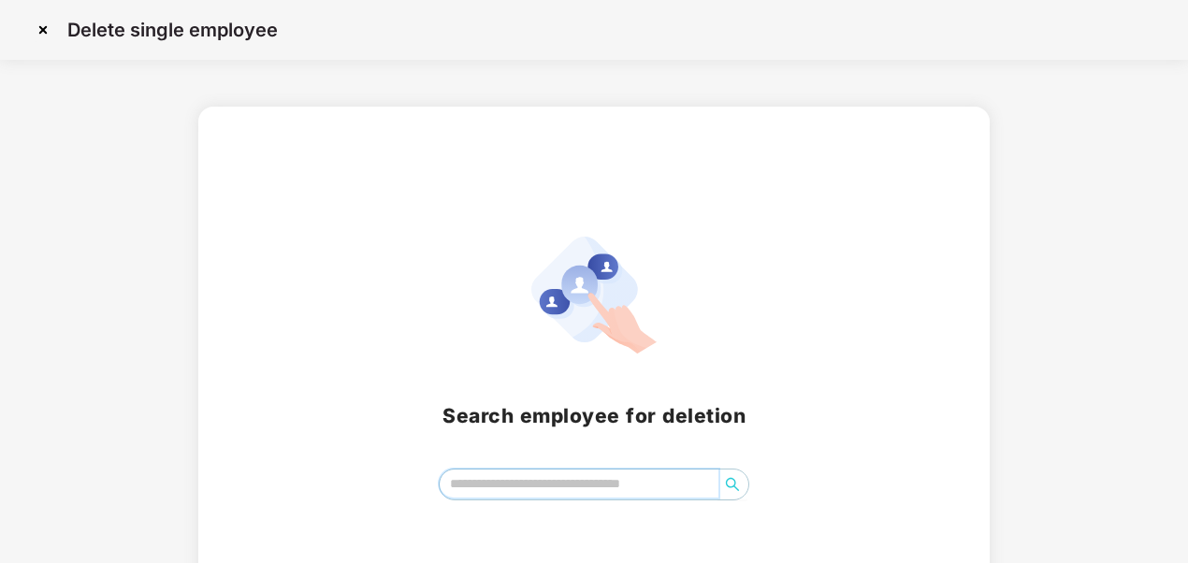
click at [549, 478] on input "search" at bounding box center [579, 483] width 280 height 28
click at [733, 490] on icon "search" at bounding box center [732, 484] width 15 height 15
type input "**********"
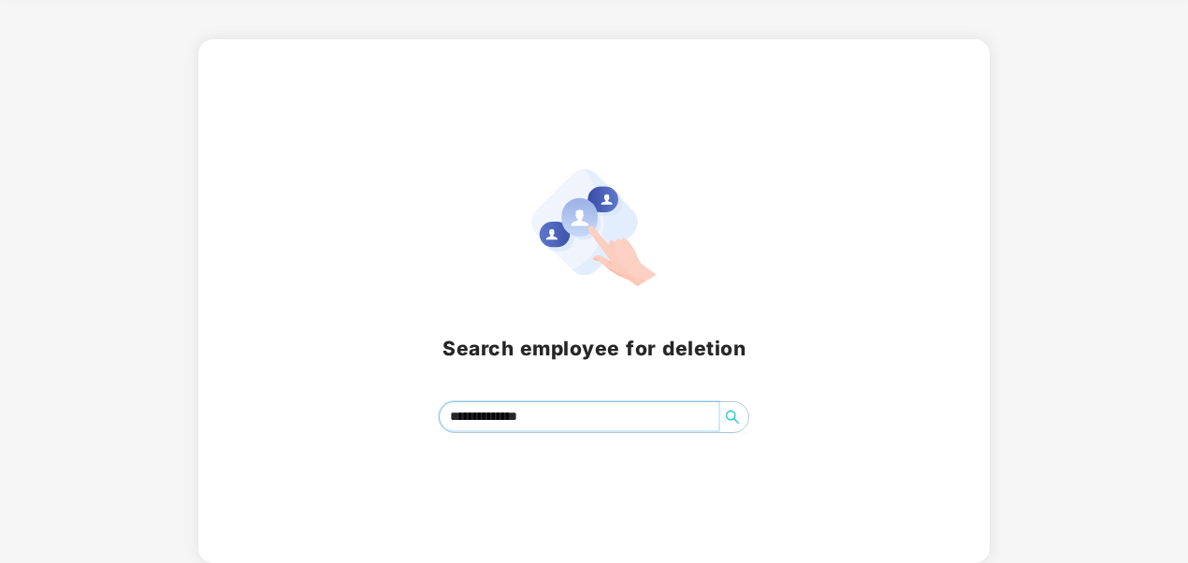
click at [735, 411] on icon "search" at bounding box center [732, 417] width 15 height 15
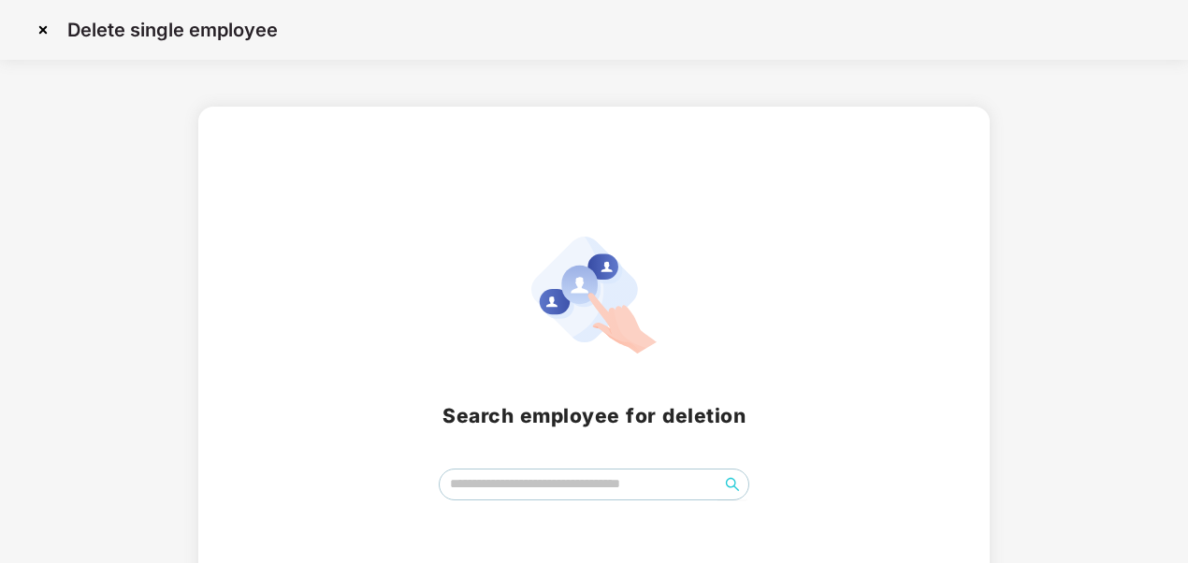
scroll to position [67, 0]
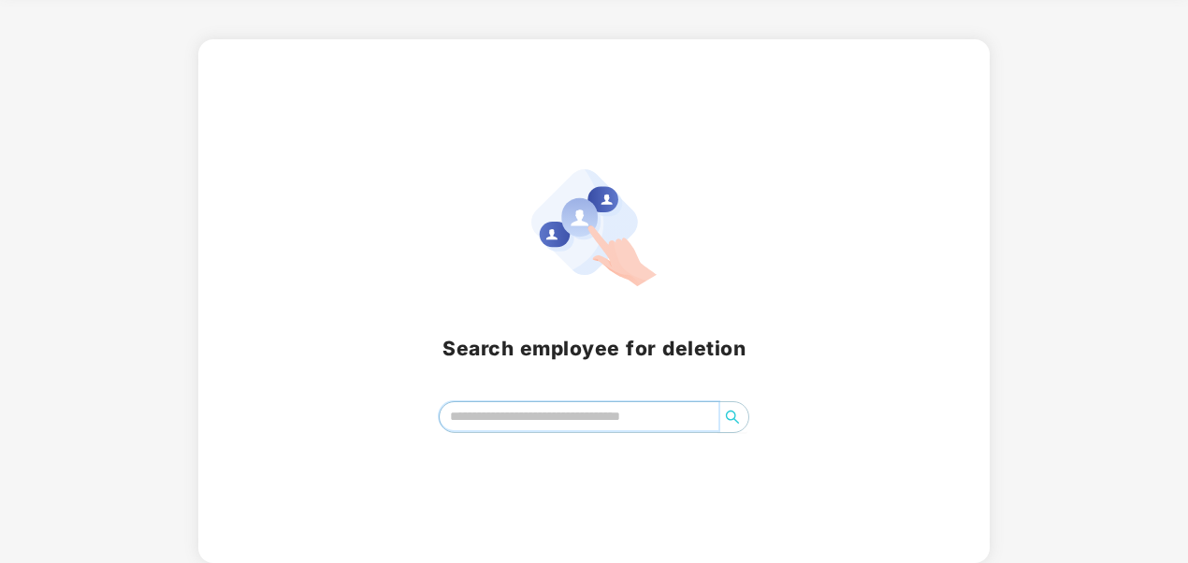
click at [484, 423] on input "search" at bounding box center [579, 416] width 280 height 28
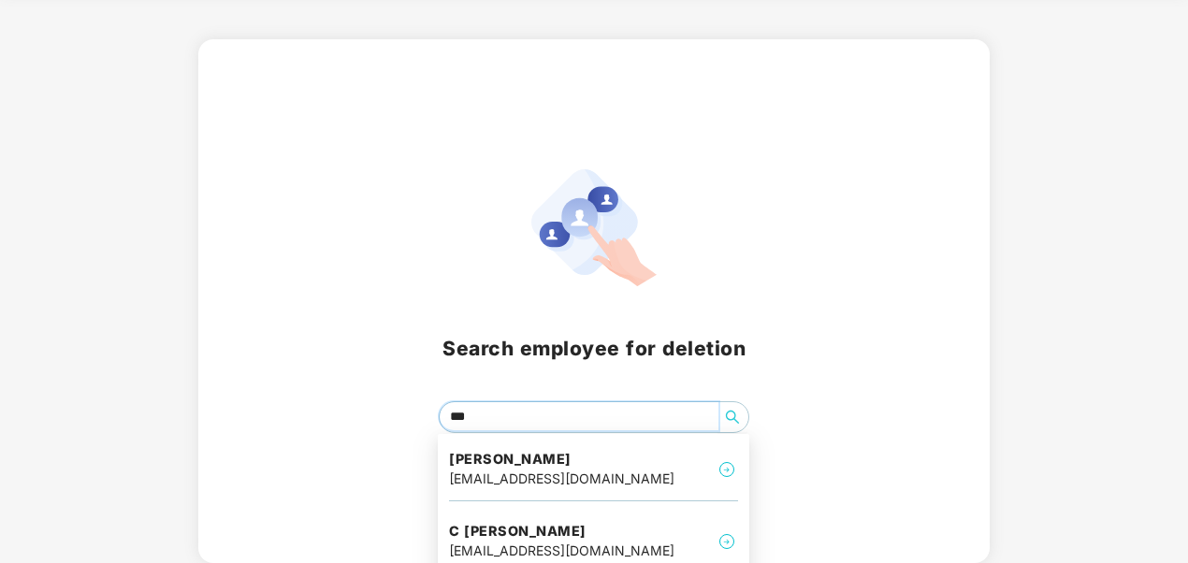
type input "****"
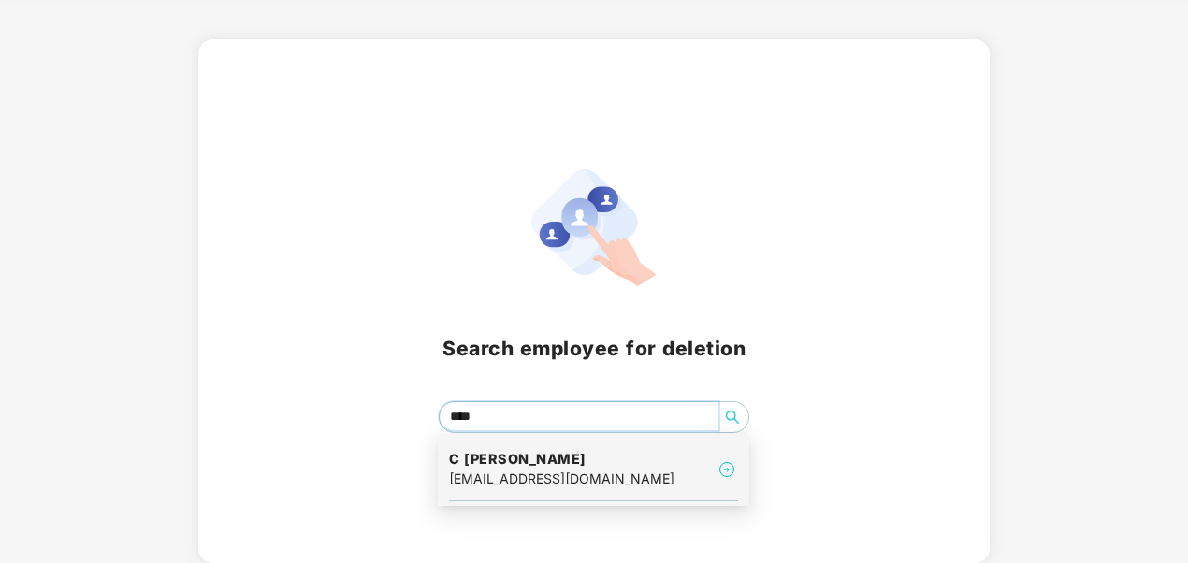
click at [522, 474] on div "[EMAIL_ADDRESS][DOMAIN_NAME]" at bounding box center [561, 478] width 225 height 21
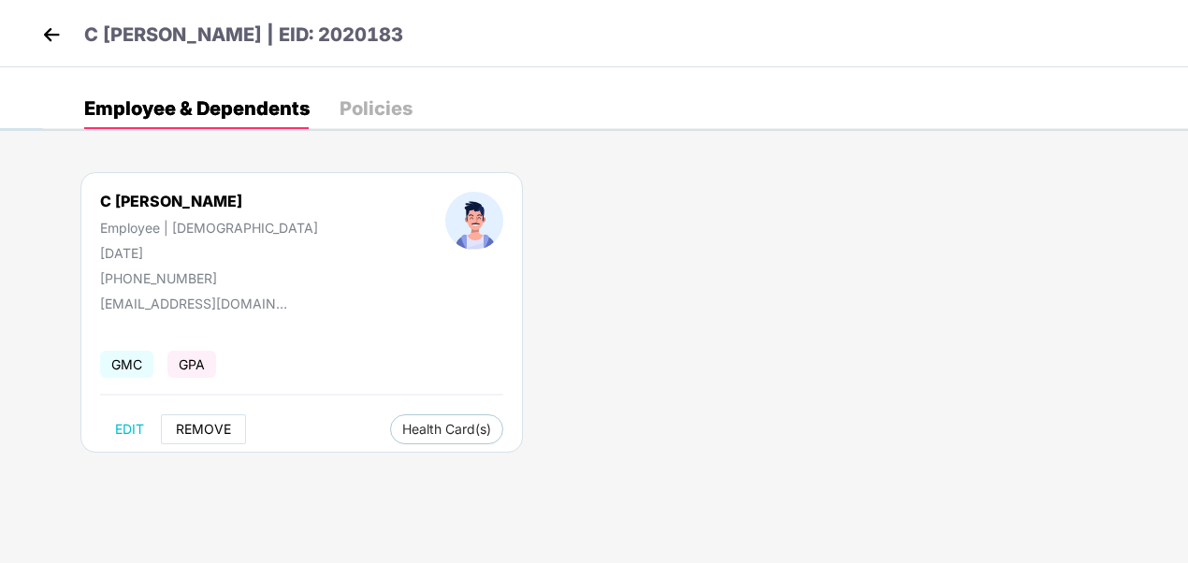
click at [197, 427] on span "REMOVE" at bounding box center [203, 429] width 55 height 15
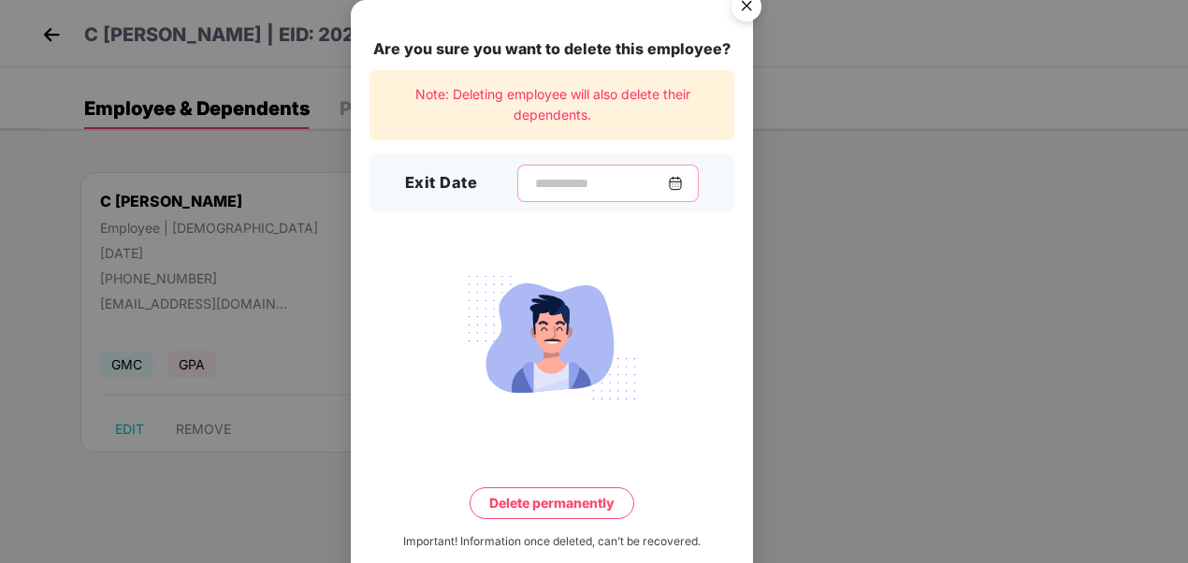
click at [546, 193] on input at bounding box center [600, 184] width 135 height 20
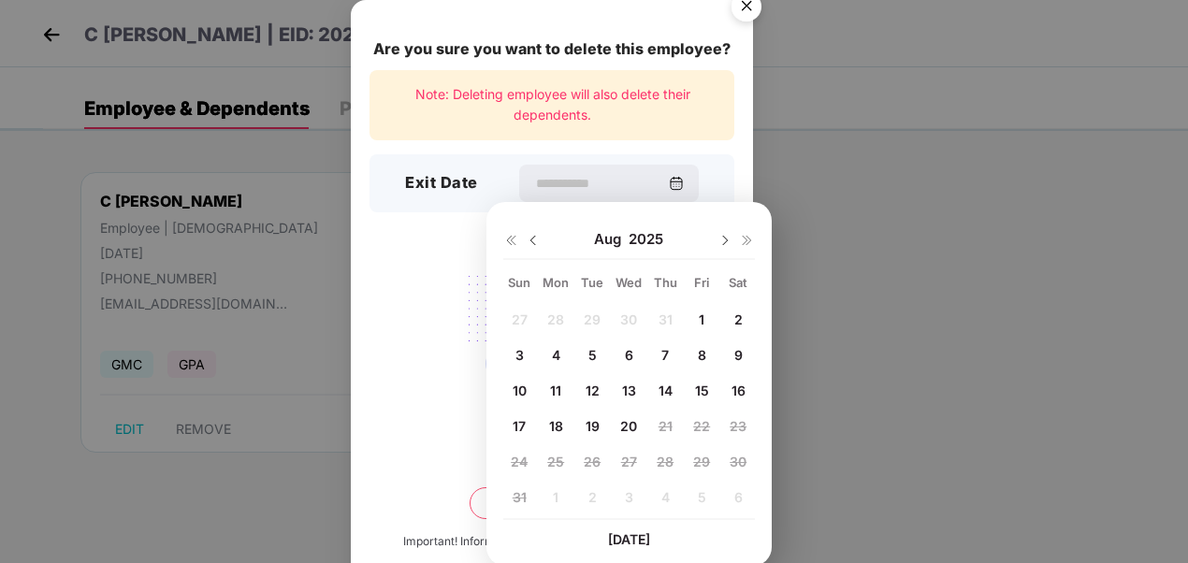
click at [702, 318] on span "1" at bounding box center [702, 319] width 6 height 16
type input "**********"
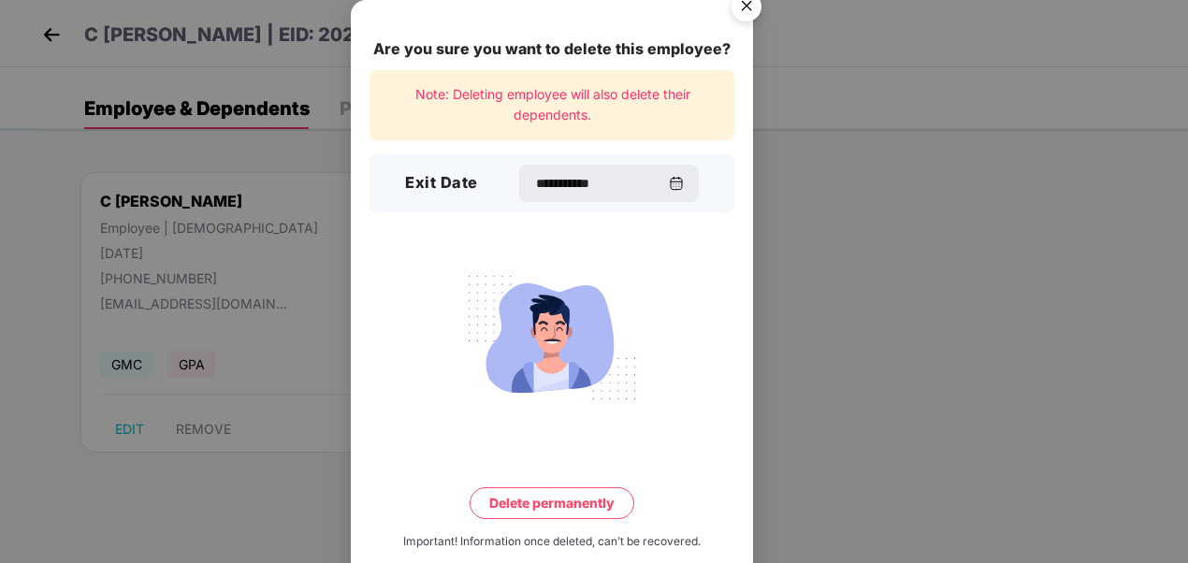
click at [530, 503] on button "Delete permanently" at bounding box center [551, 503] width 165 height 32
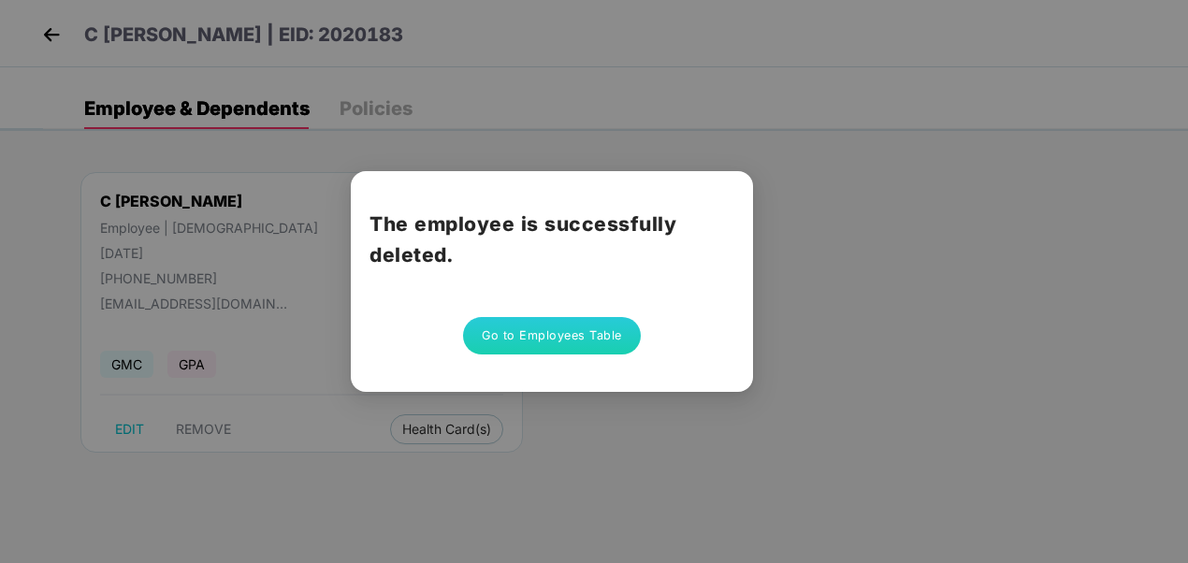
click at [584, 332] on button "Go to Employees Table" at bounding box center [552, 335] width 178 height 37
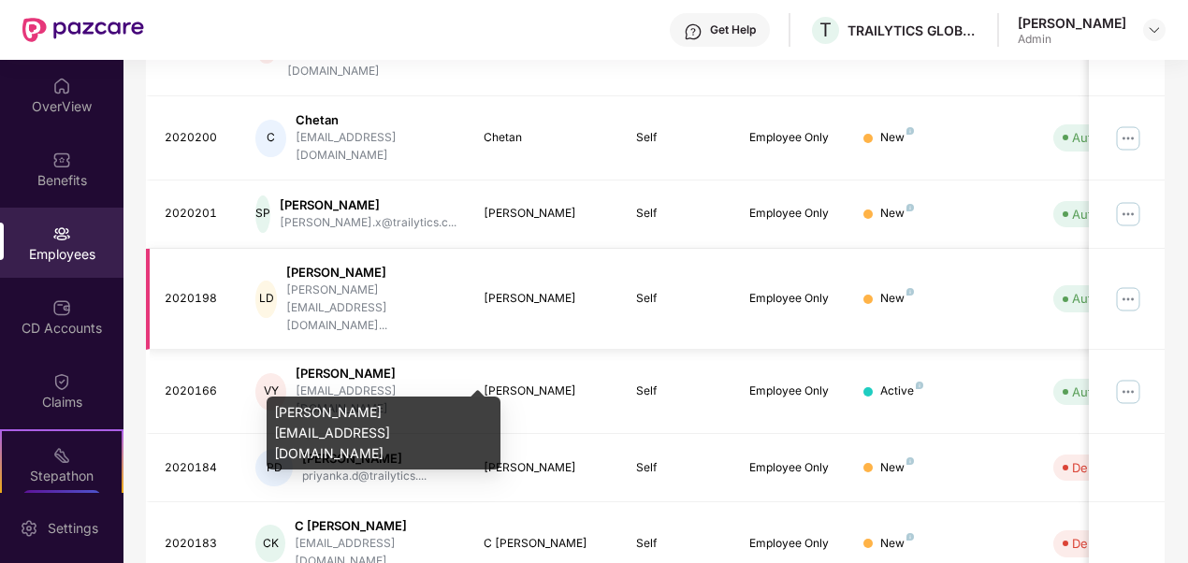
scroll to position [582, 0]
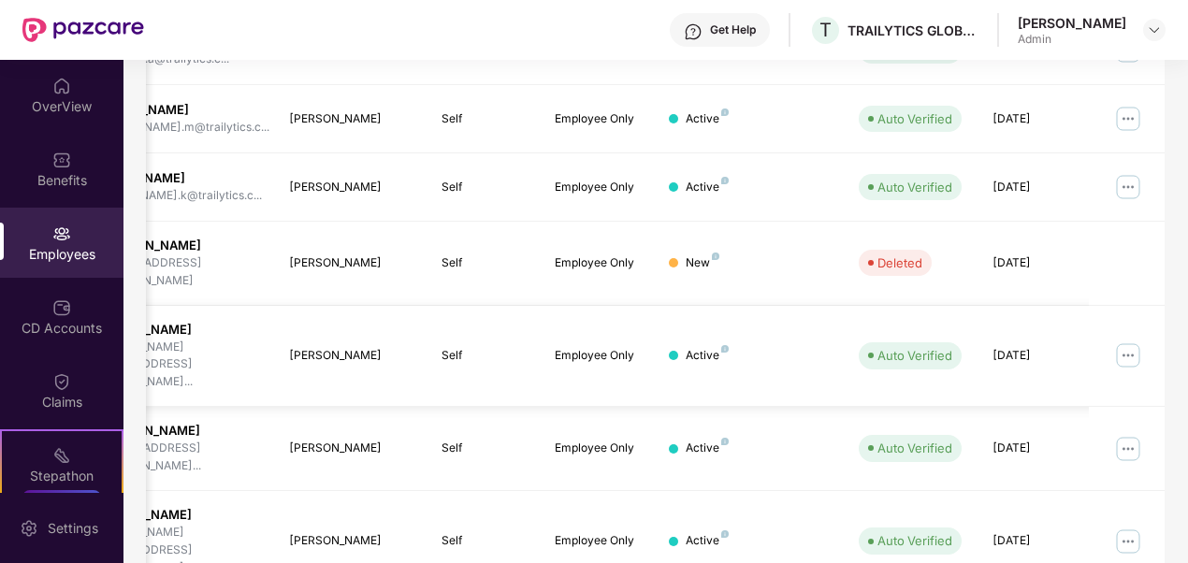
scroll to position [0, 0]
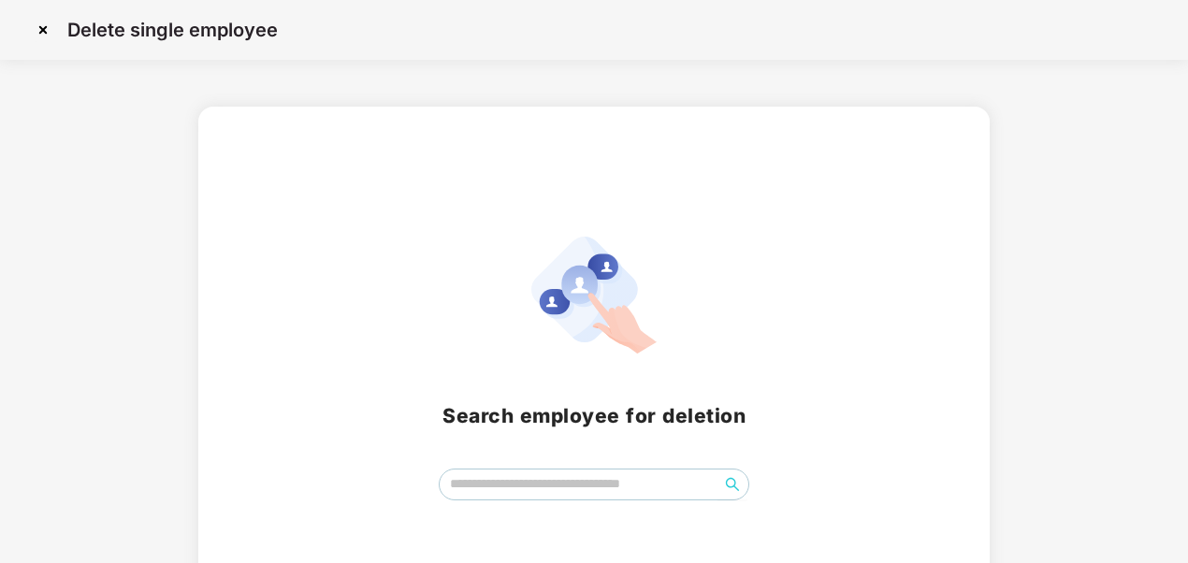
scroll to position [67, 0]
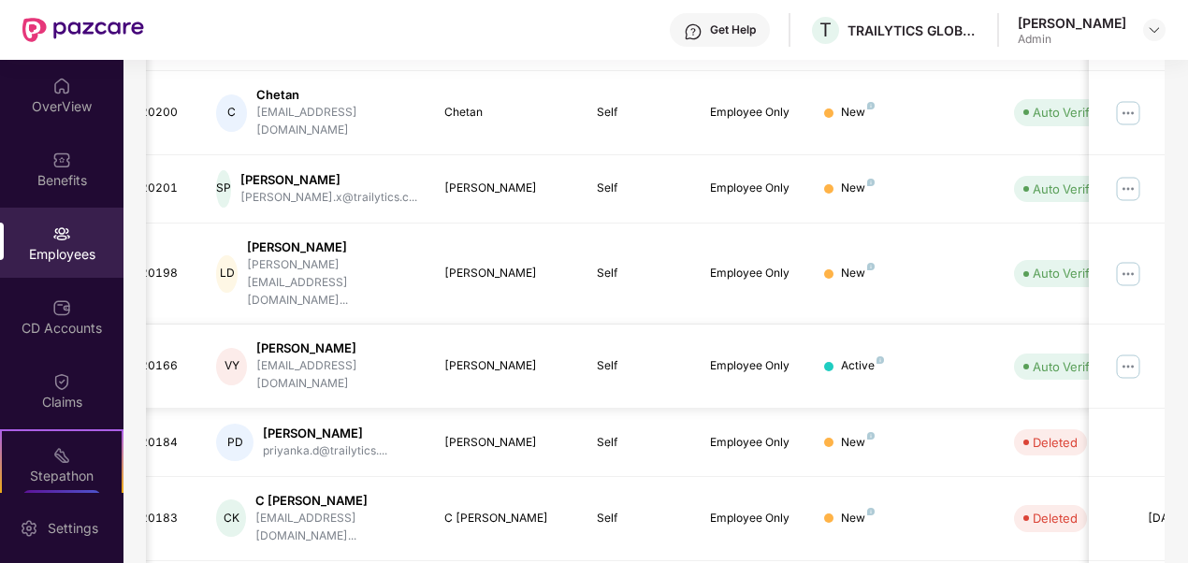
scroll to position [0, 194]
